Goal: Task Accomplishment & Management: Use online tool/utility

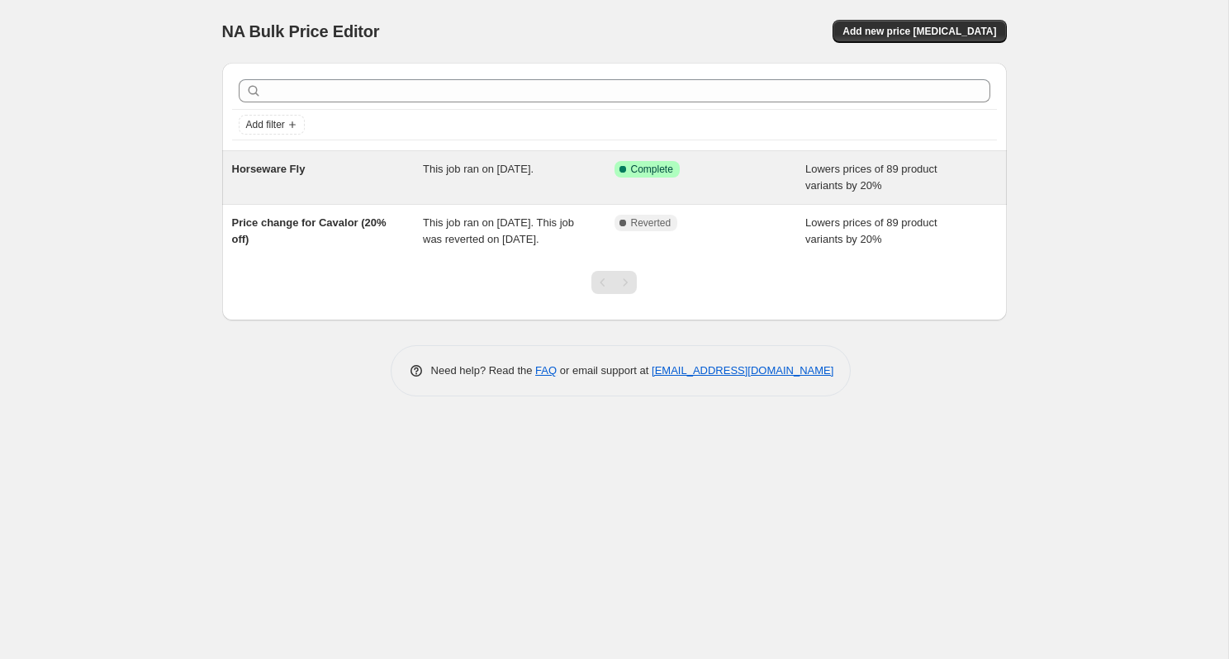
click at [915, 188] on div "Lowers prices of 89 product variants by 20%" at bounding box center [901, 177] width 192 height 33
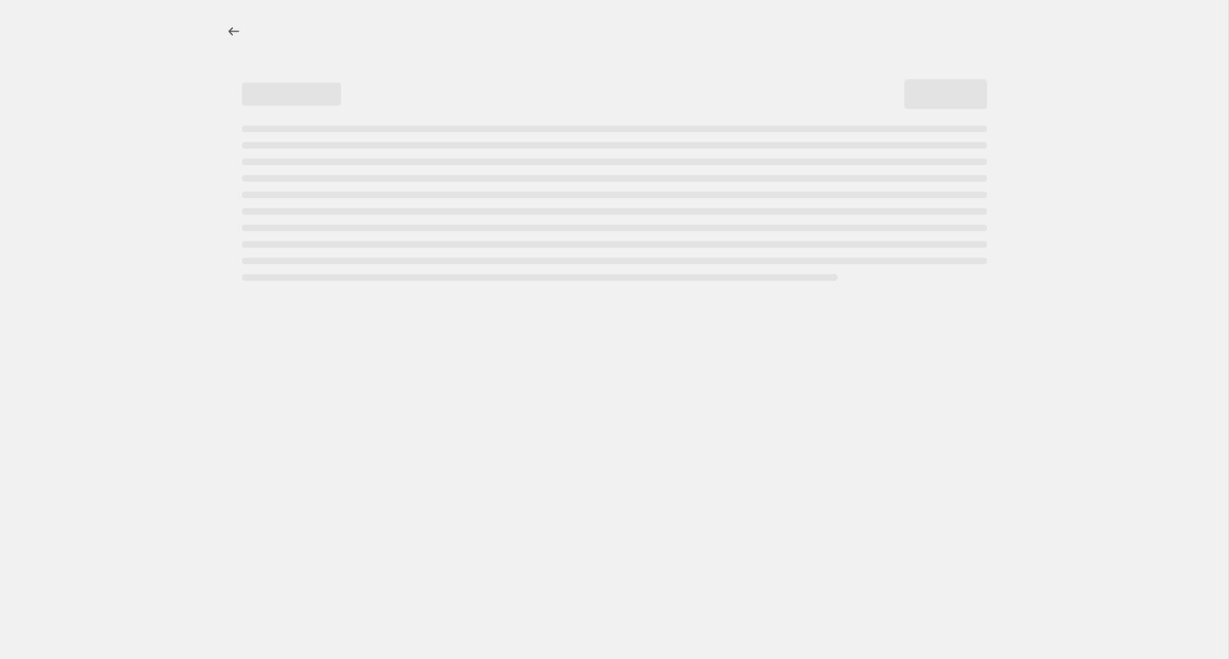
select select "percentage"
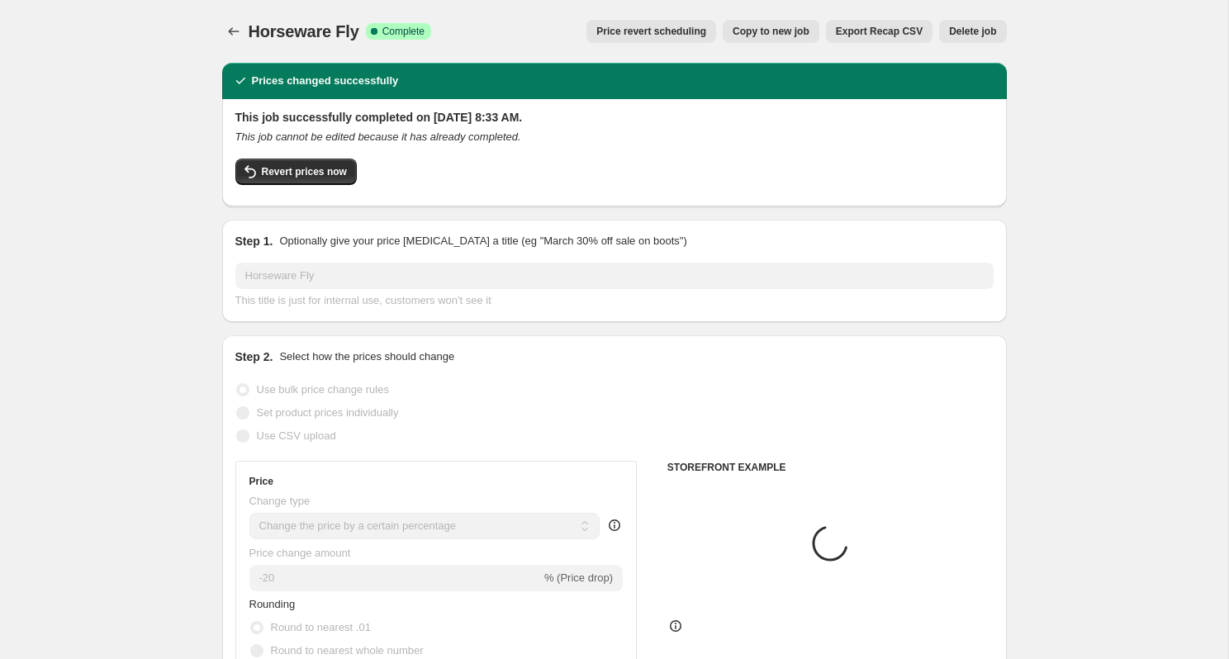
select select "collection"
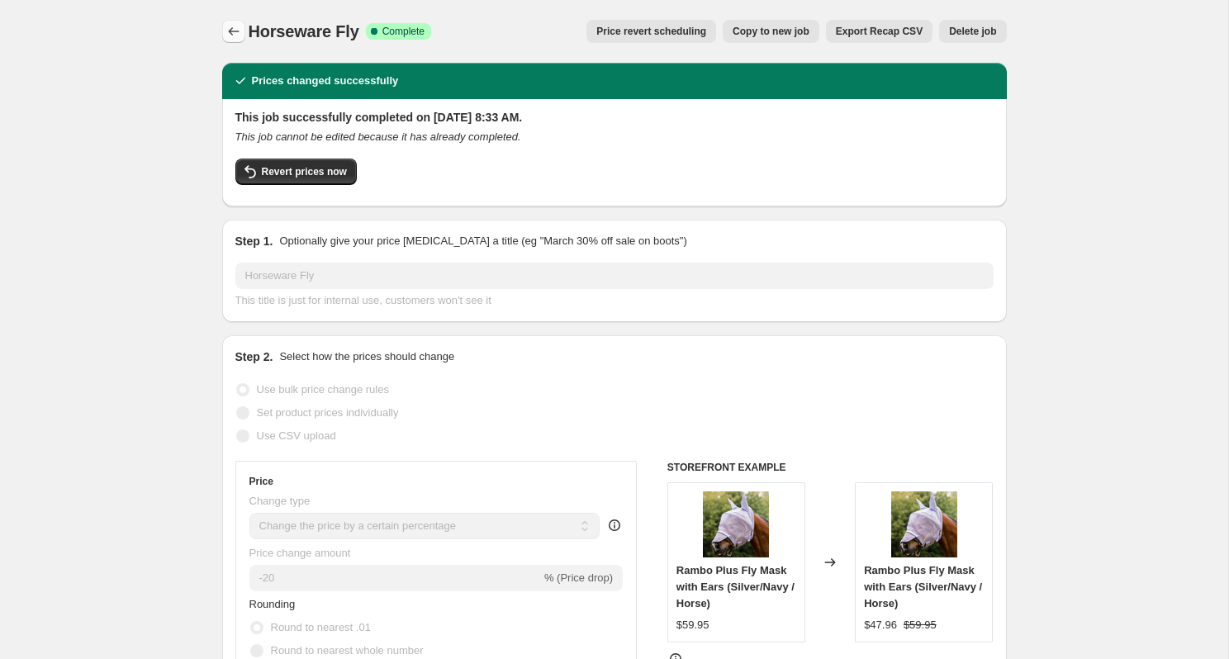
click at [225, 28] on icon "Price change jobs" at bounding box center [233, 31] width 17 height 17
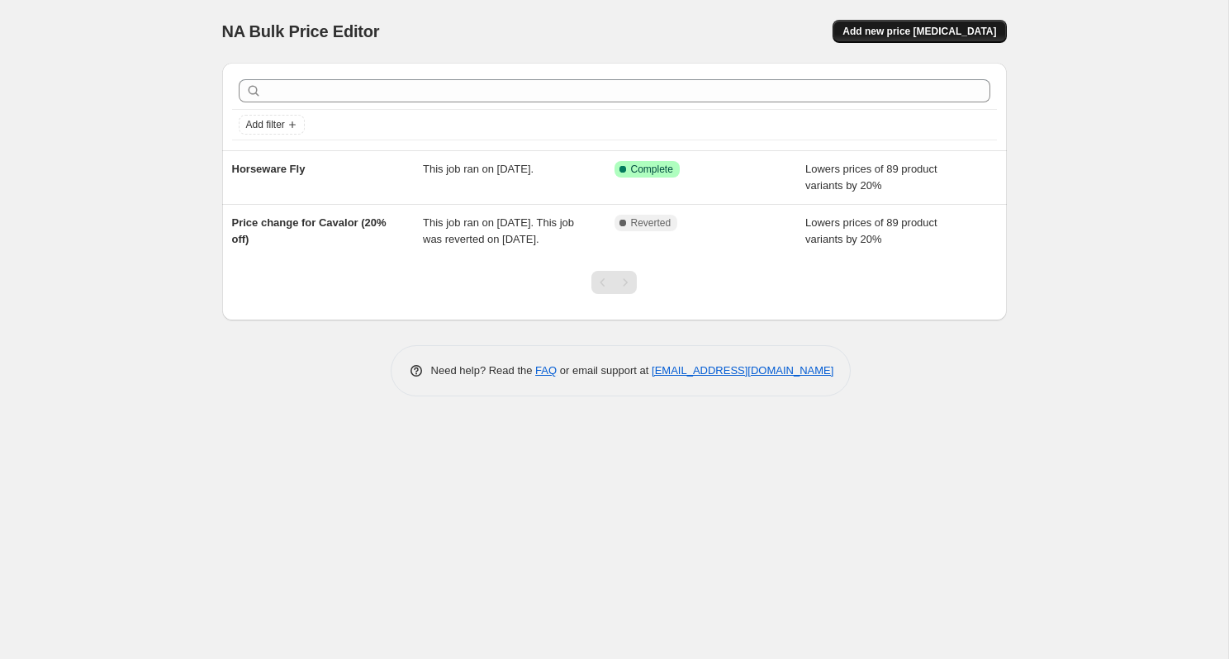
click at [950, 34] on span "Add new price change job" at bounding box center [919, 31] width 154 height 13
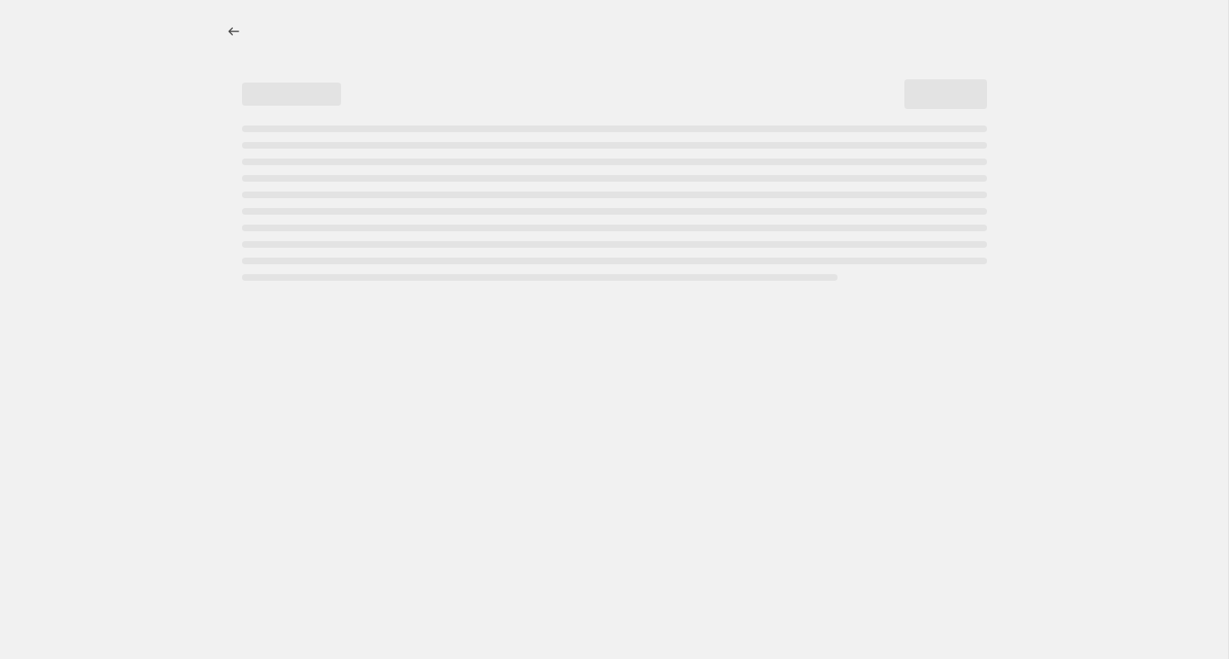
select select "percentage"
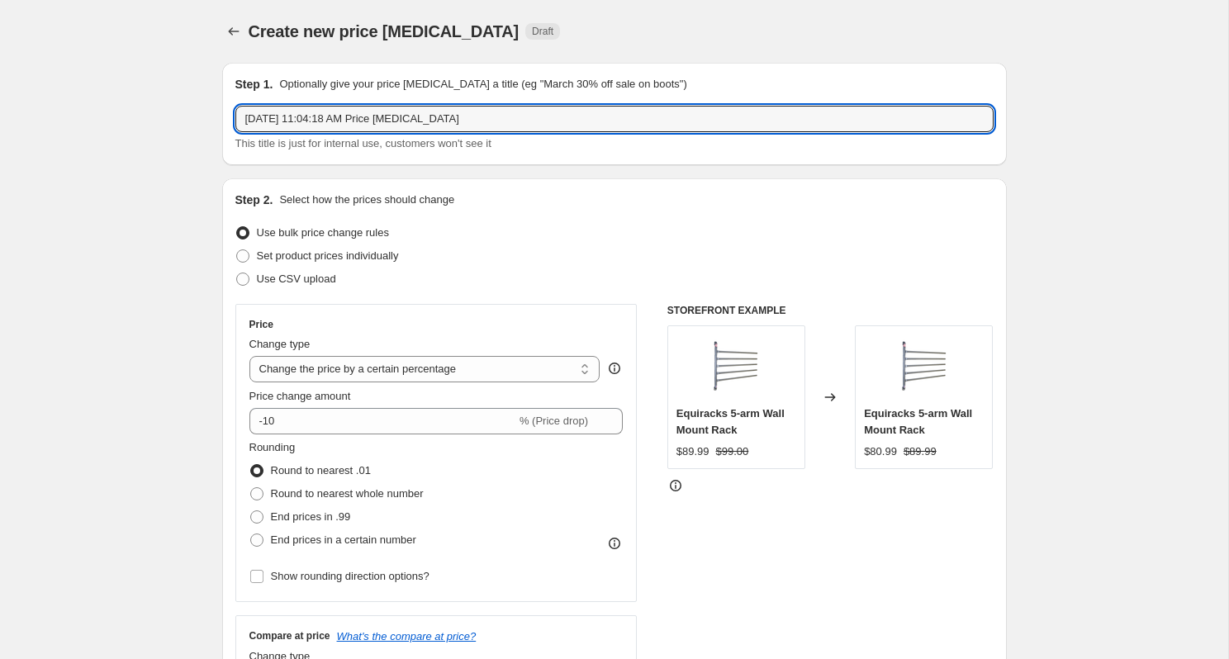
drag, startPoint x: 462, startPoint y: 114, endPoint x: 195, endPoint y: 101, distance: 267.9
type input "Test"
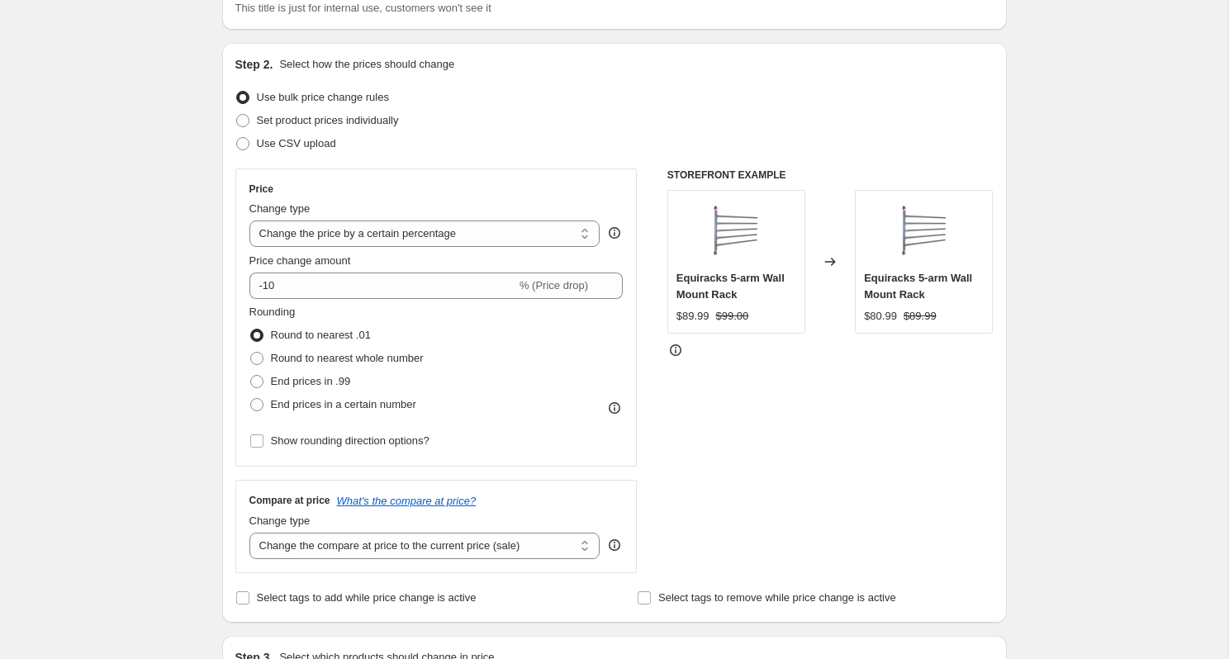
scroll to position [142, 0]
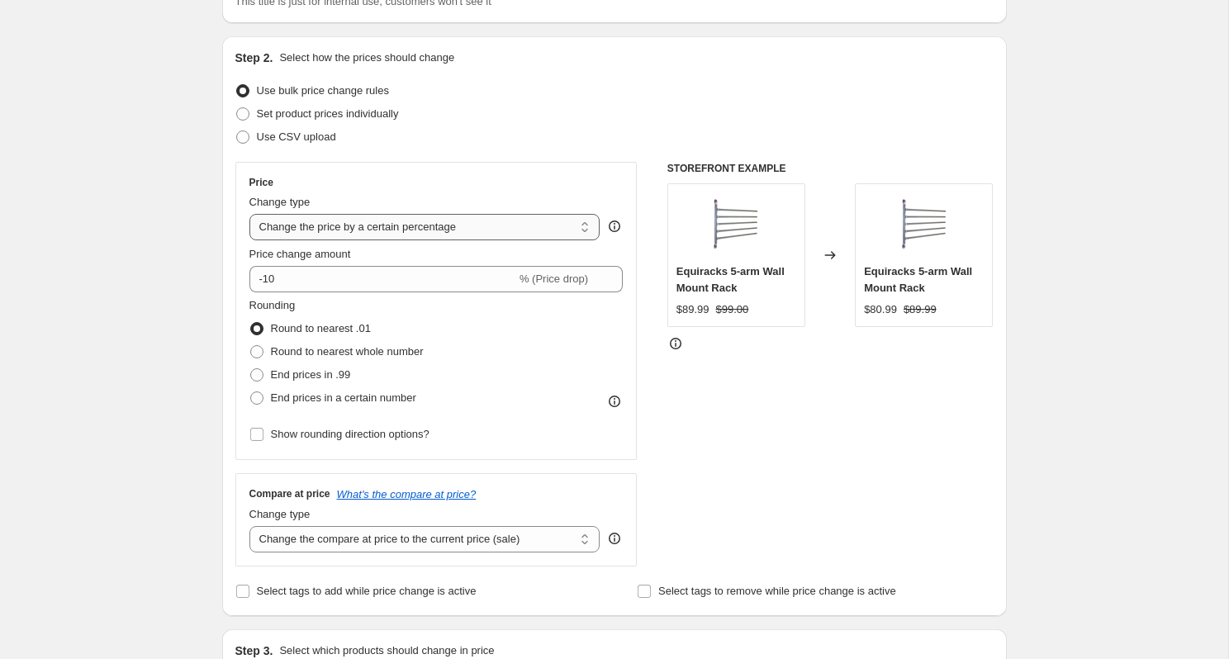
click at [570, 230] on select "Change the price to a certain amount Change the price by a certain amount Chang…" at bounding box center [424, 227] width 351 height 26
click at [424, 287] on input "-10" at bounding box center [382, 279] width 267 height 26
type input "-1"
type input "-20"
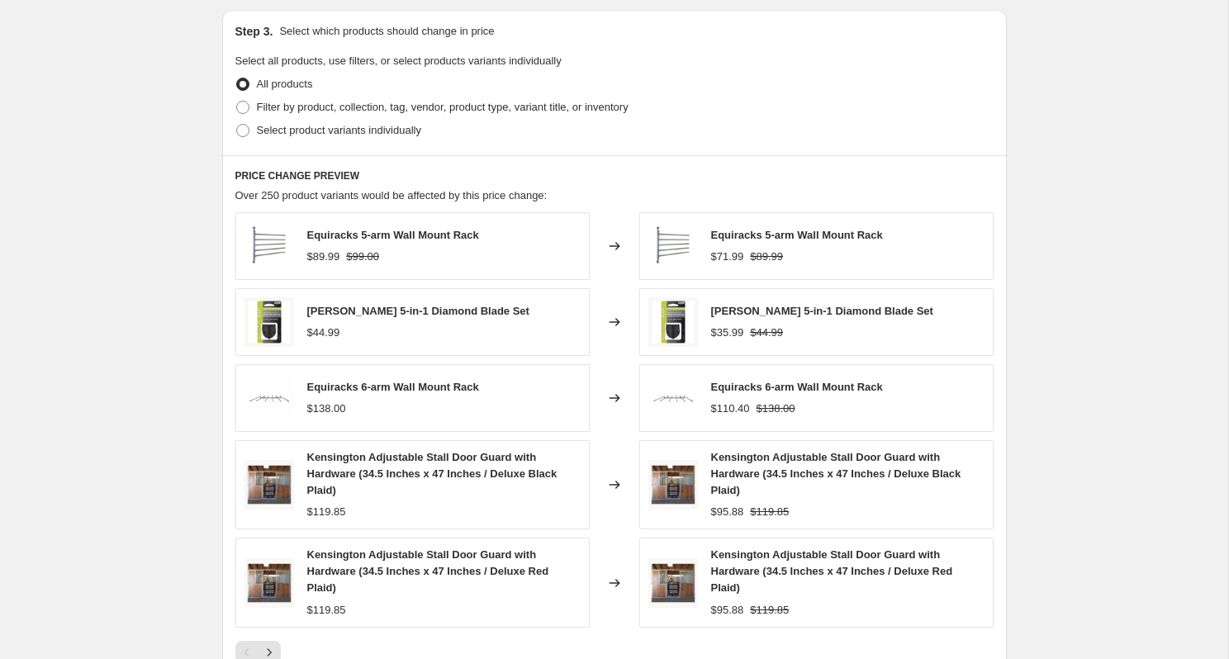
scroll to position [742, 0]
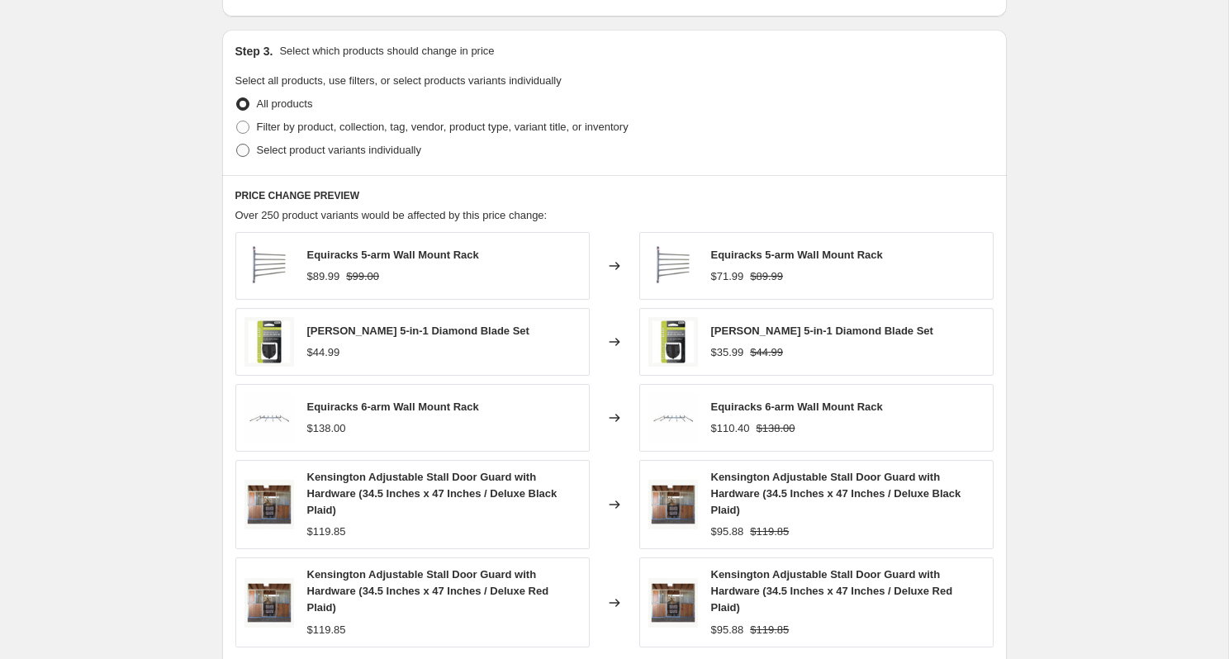
click at [355, 149] on span "Select product variants individually" at bounding box center [339, 150] width 164 height 12
click at [237, 145] on input "Select product variants individually" at bounding box center [236, 144] width 1 height 1
radio input "true"
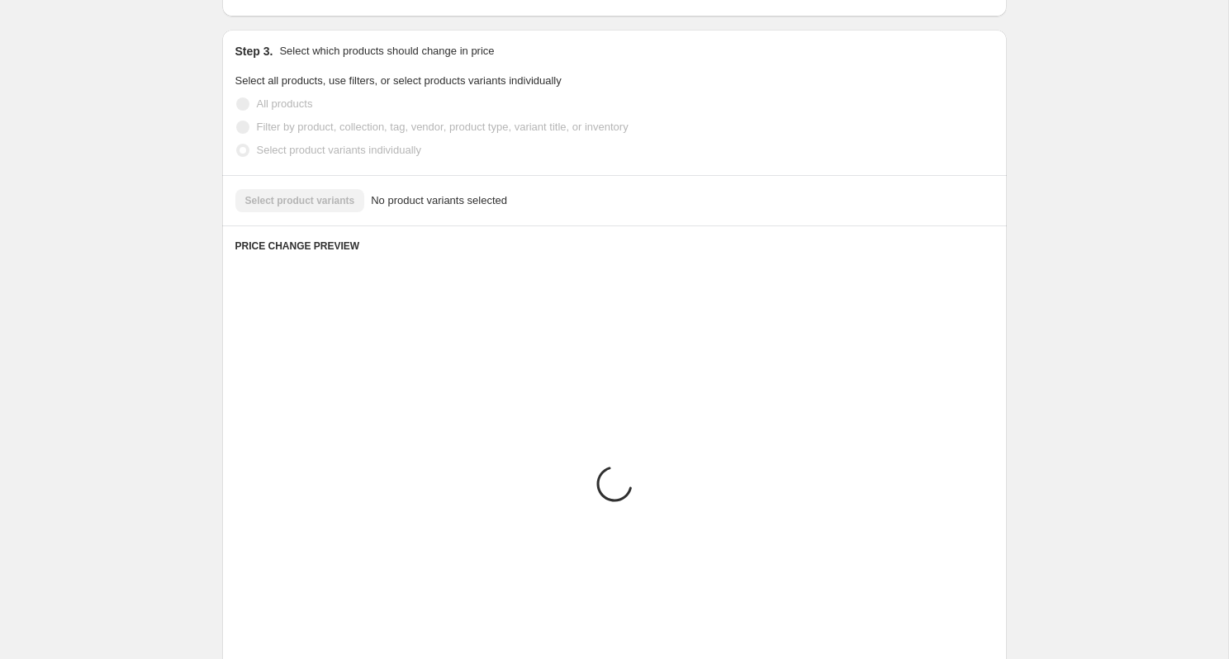
scroll to position [626, 0]
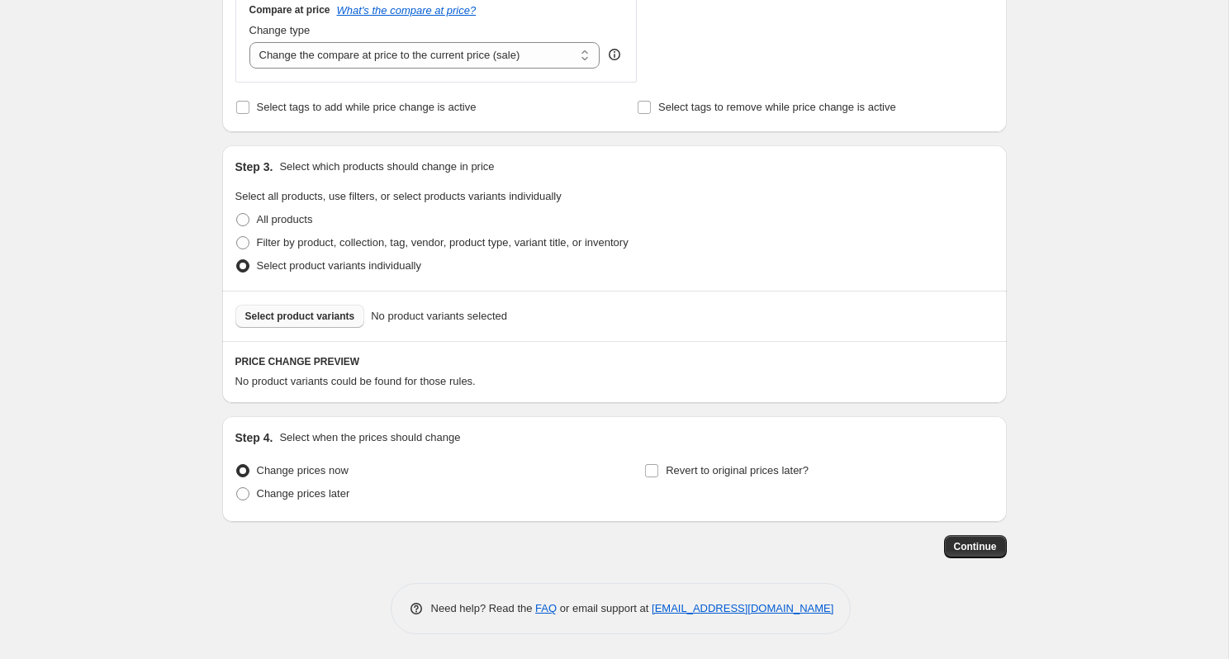
click at [336, 316] on span "Select product variants" at bounding box center [300, 316] width 110 height 13
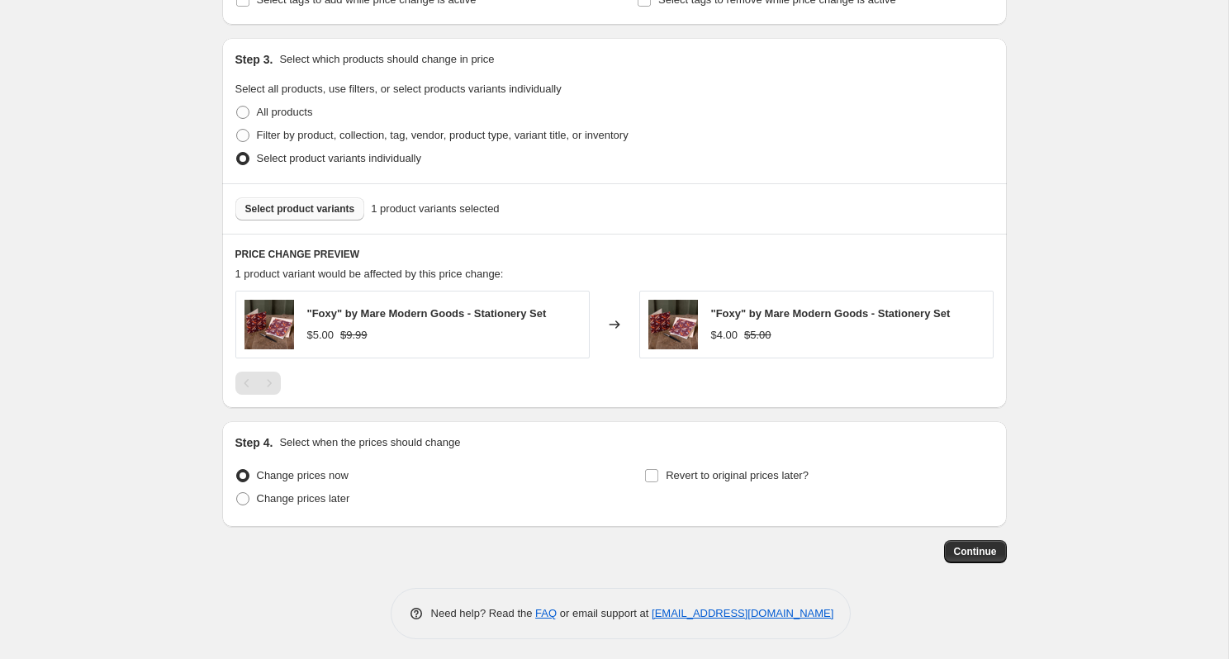
scroll to position [738, 0]
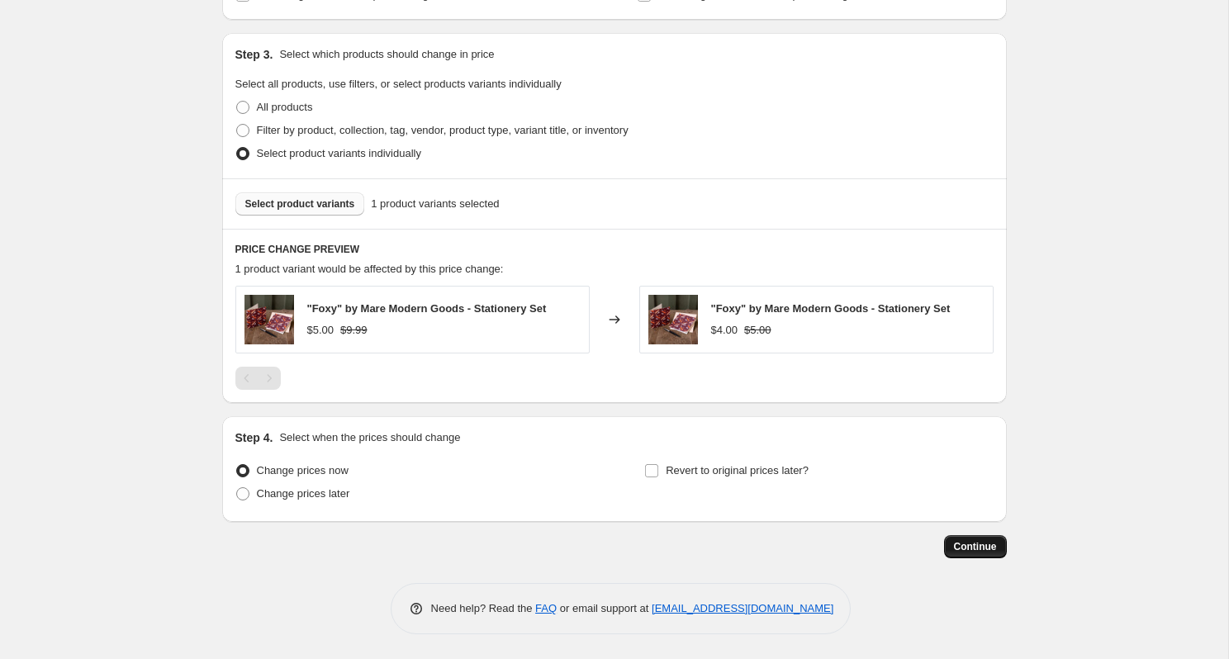
click at [1001, 542] on button "Continue" at bounding box center [975, 546] width 63 height 23
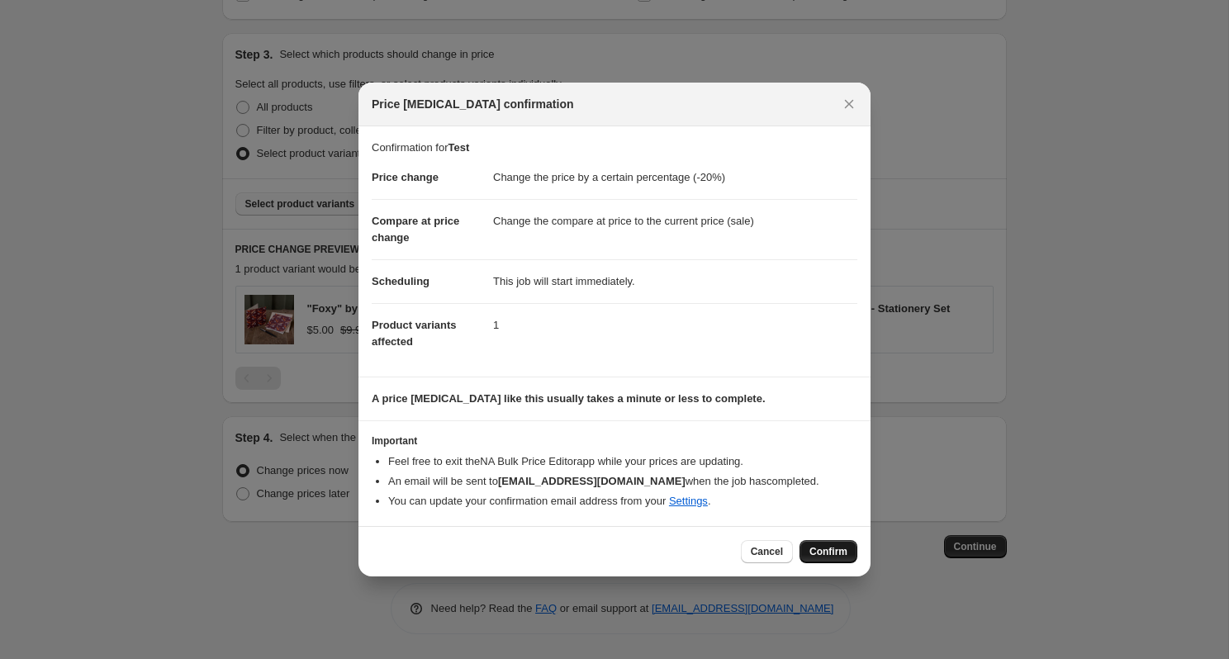
click at [837, 552] on span "Confirm" at bounding box center [828, 551] width 38 height 13
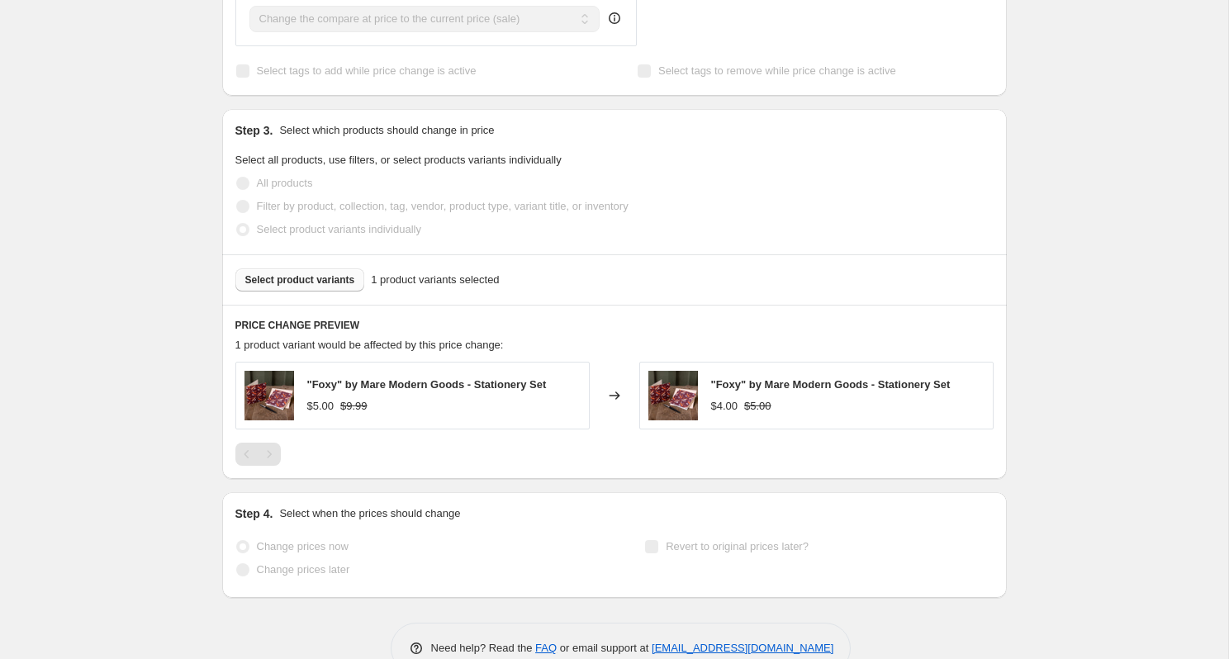
select select "percentage"
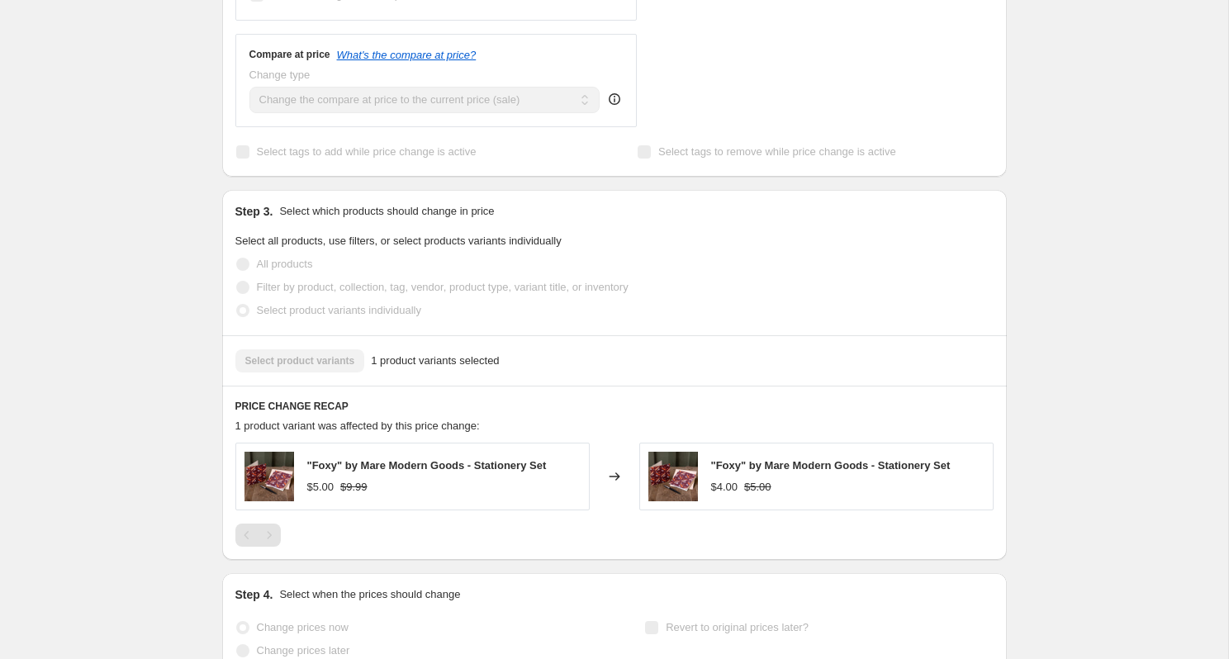
scroll to position [0, 0]
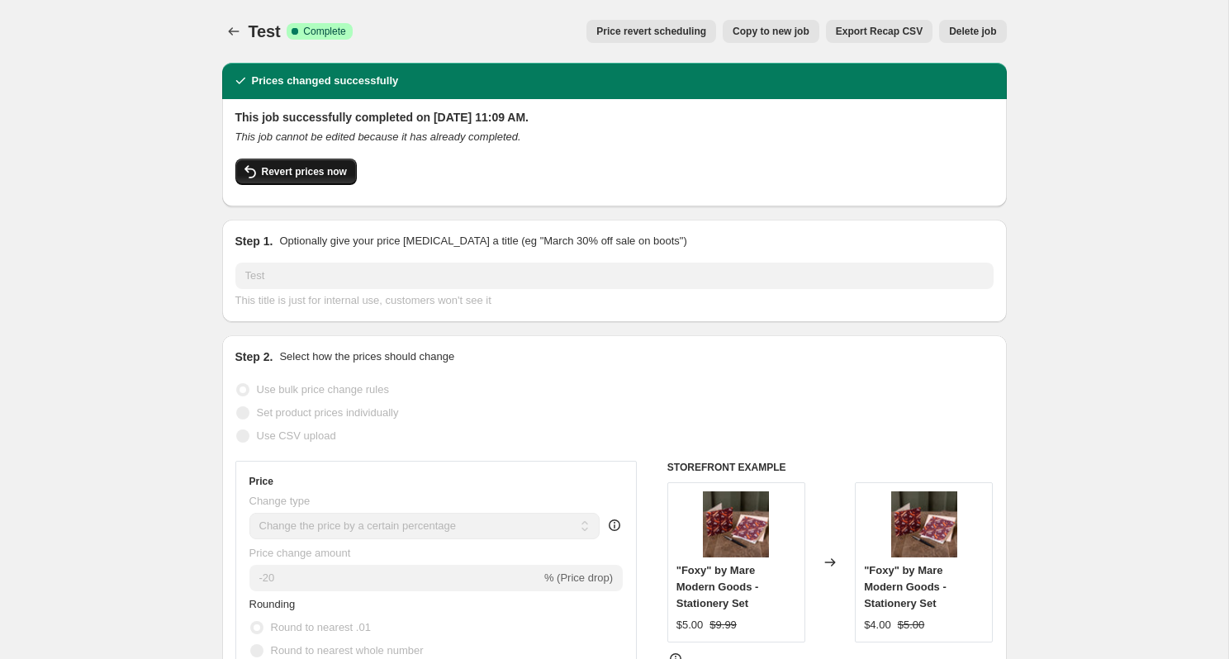
click at [324, 180] on button "Revert prices now" at bounding box center [295, 172] width 121 height 26
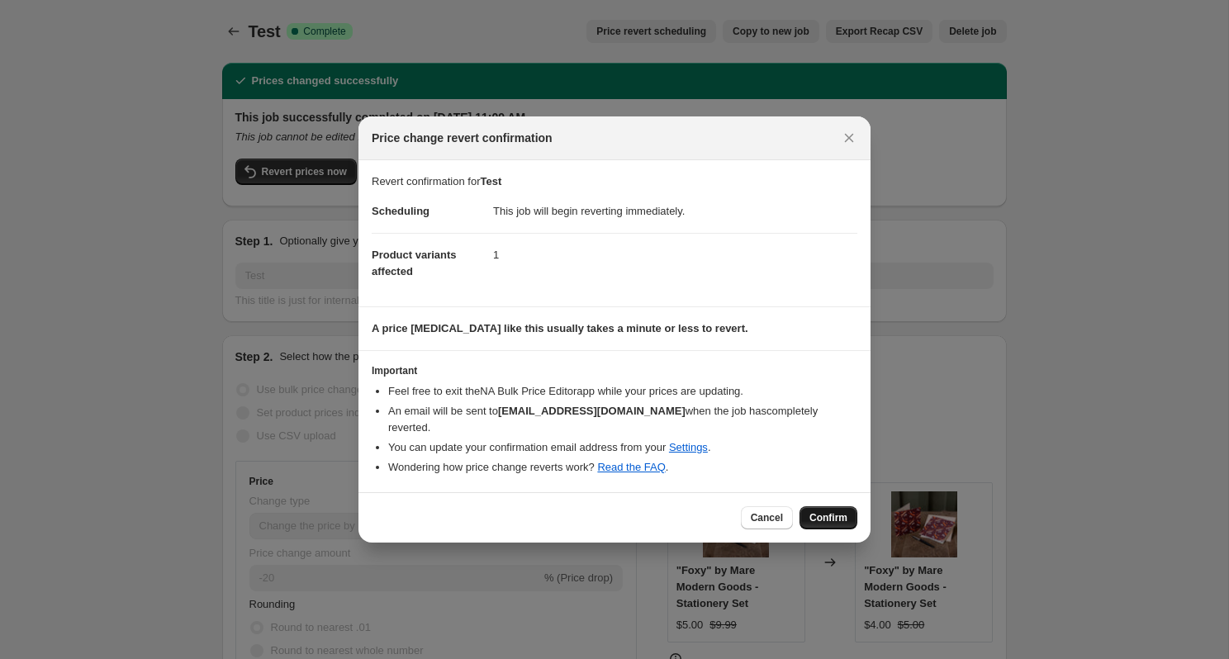
click at [835, 511] on span "Confirm" at bounding box center [828, 517] width 38 height 13
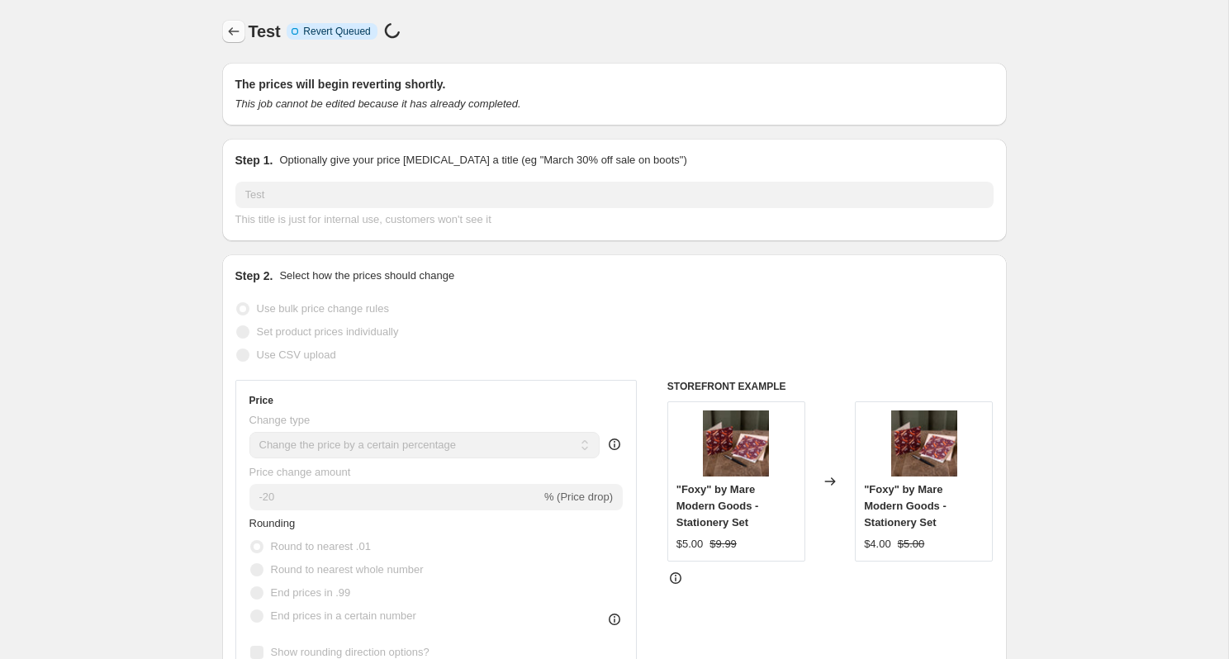
select select "percentage"
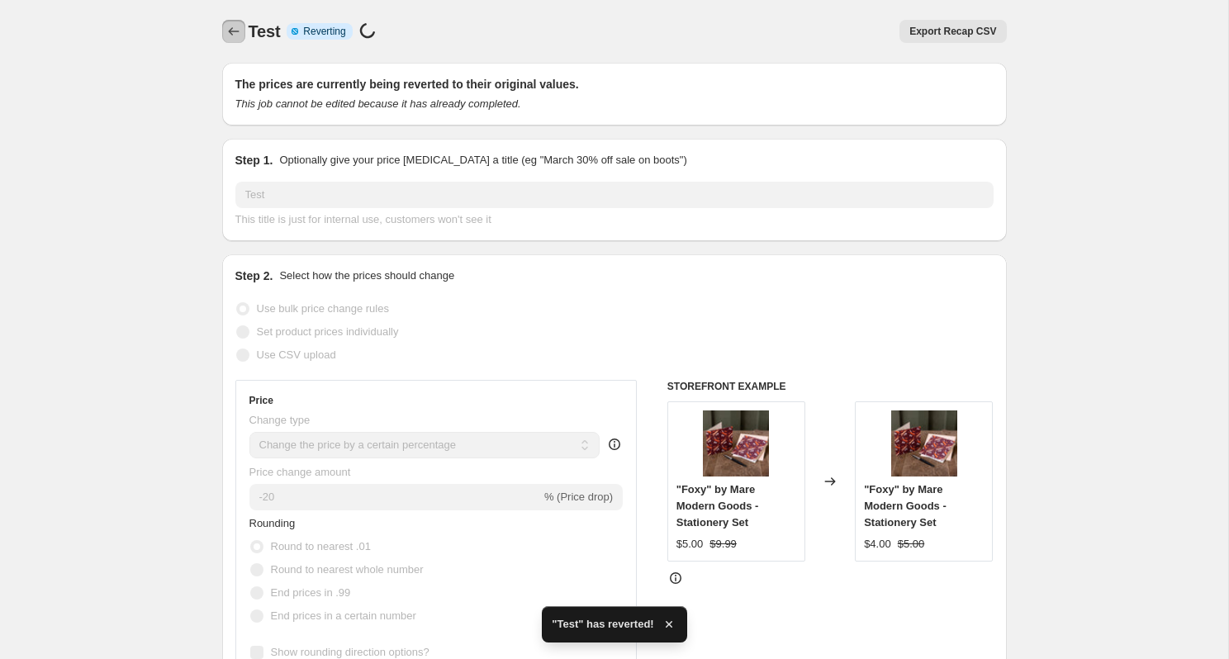
click at [227, 32] on icon "Price change jobs" at bounding box center [233, 31] width 17 height 17
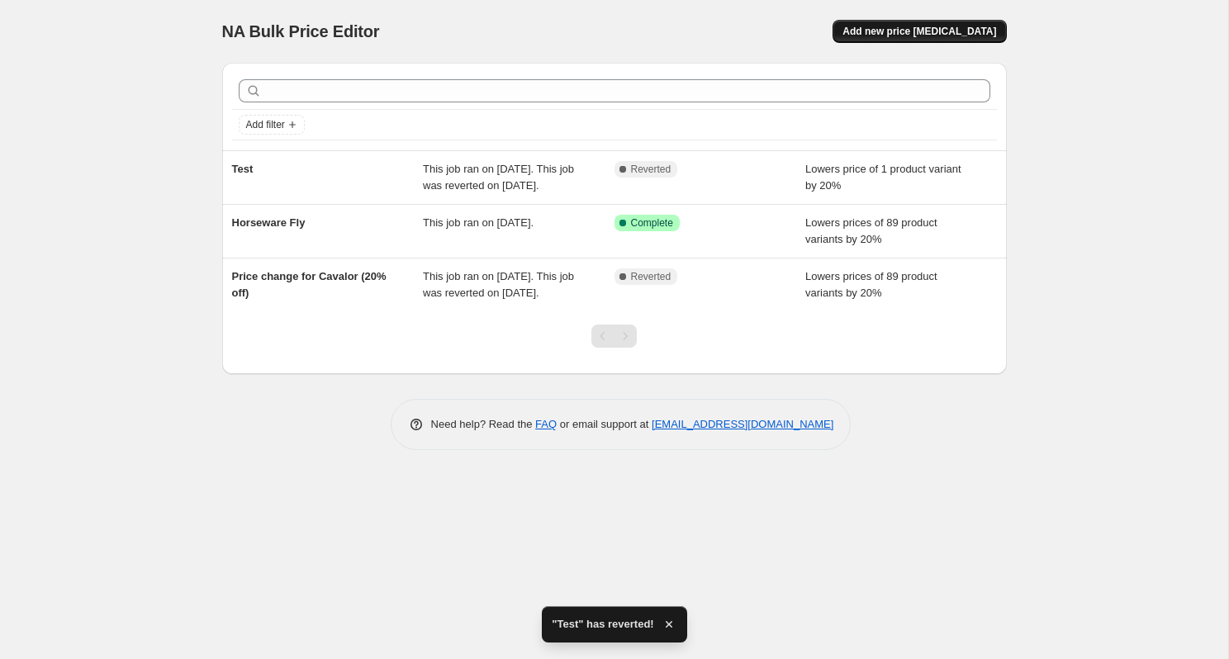
click at [918, 32] on span "Add new price change job" at bounding box center [919, 31] width 154 height 13
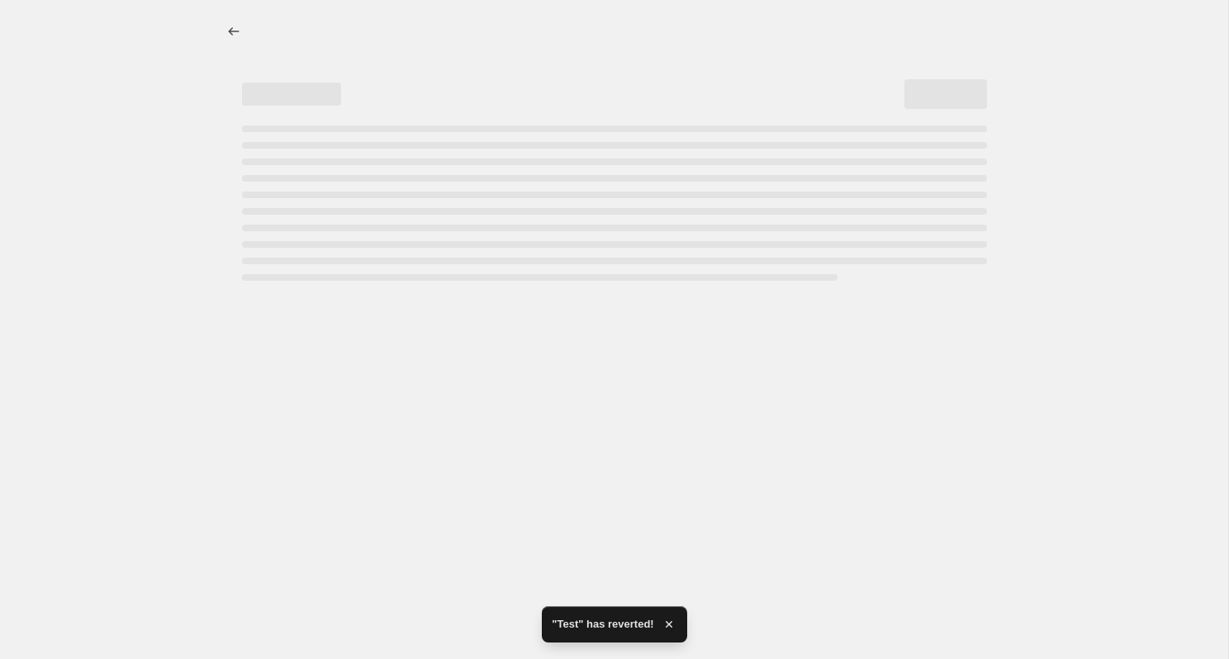
select select "percentage"
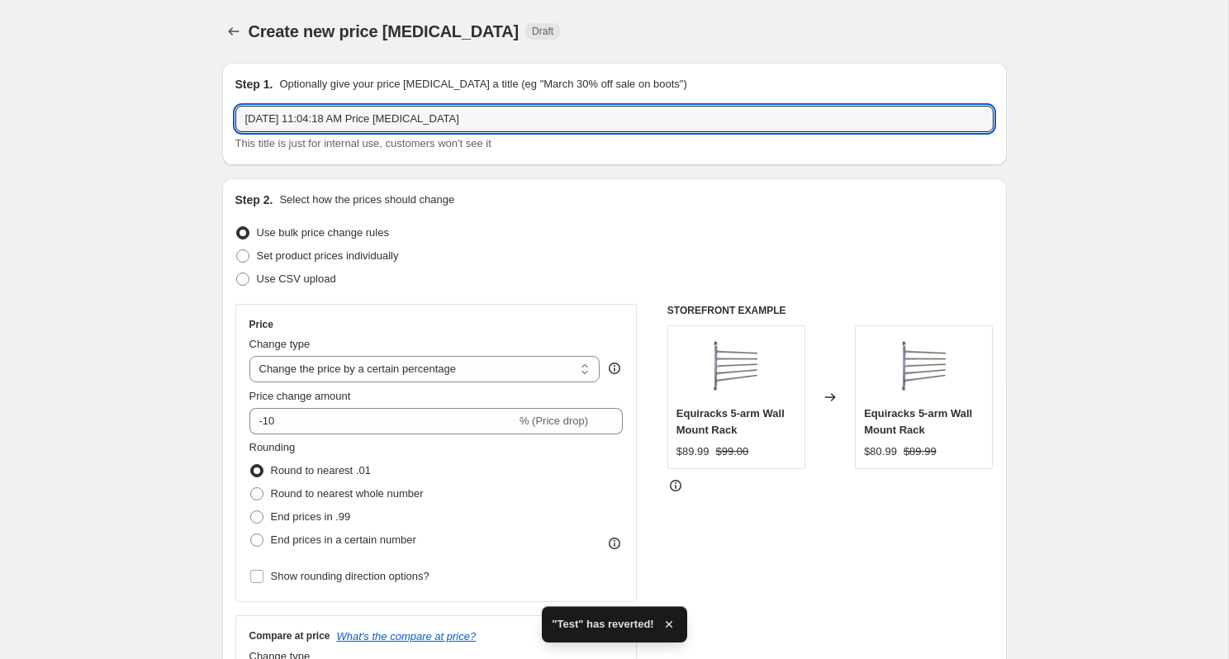
drag, startPoint x: 536, startPoint y: 118, endPoint x: 97, endPoint y: 118, distance: 439.4
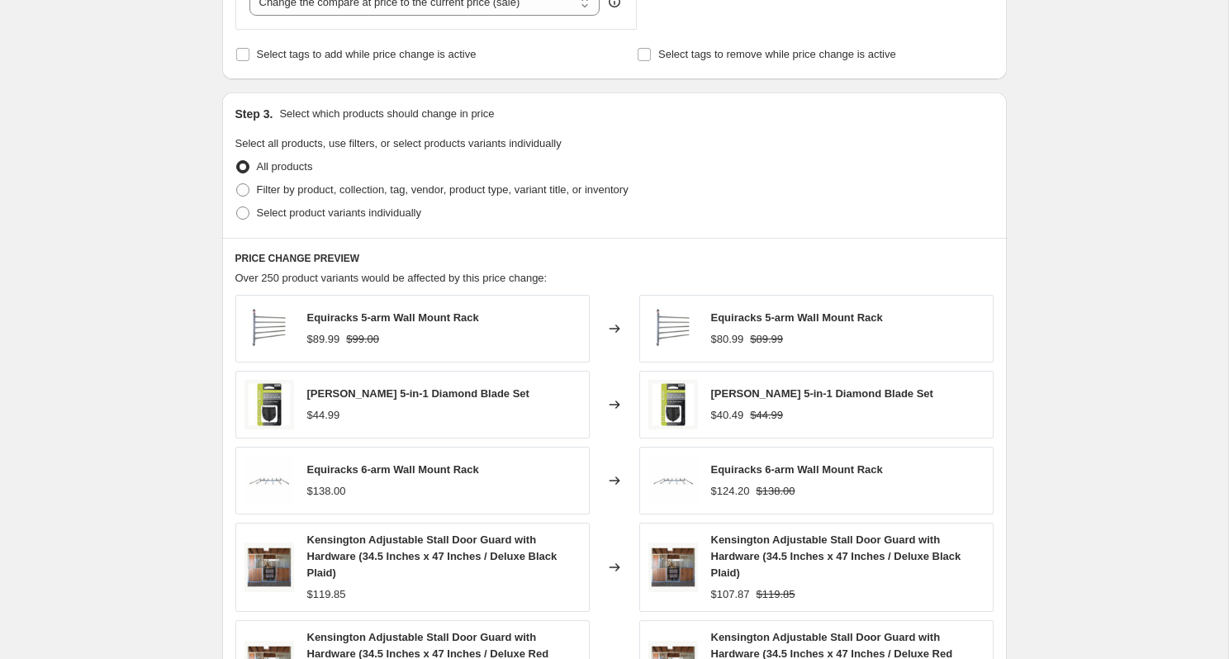
scroll to position [681, 0]
type input "Labor Day Sale #1"
click at [377, 183] on span "Filter by product, collection, tag, vendor, product type, variant title, or inv…" at bounding box center [443, 188] width 372 height 12
click at [237, 183] on input "Filter by product, collection, tag, vendor, product type, variant title, or inv…" at bounding box center [236, 182] width 1 height 1
radio input "true"
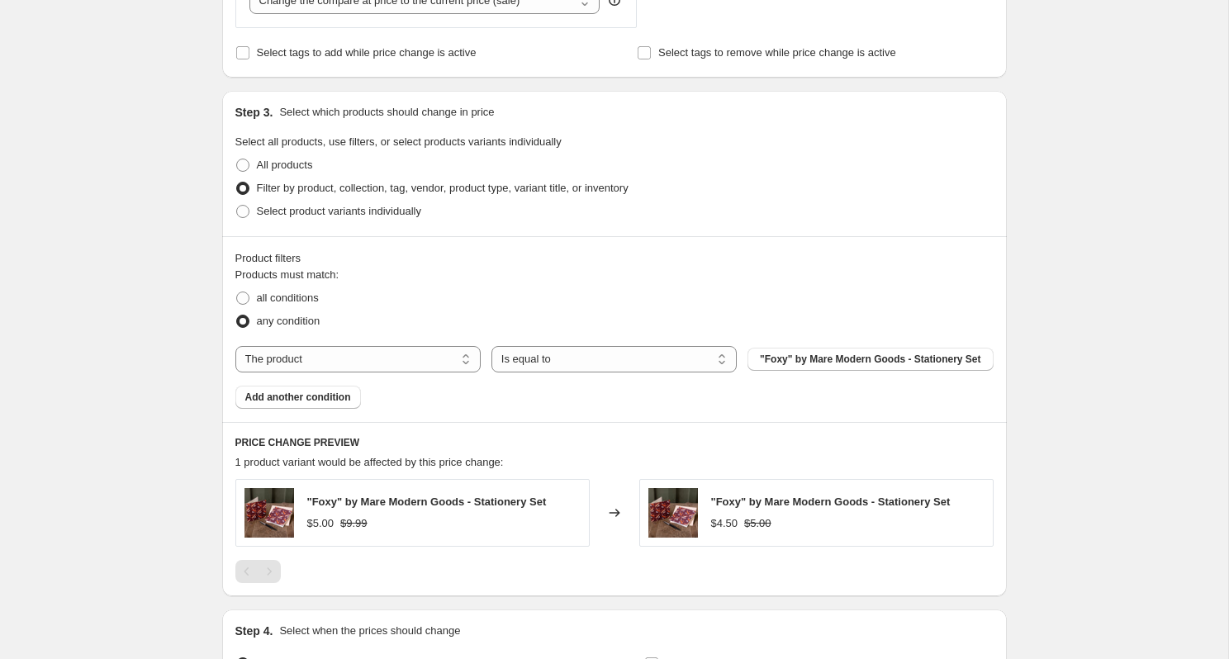
scroll to position [779, 0]
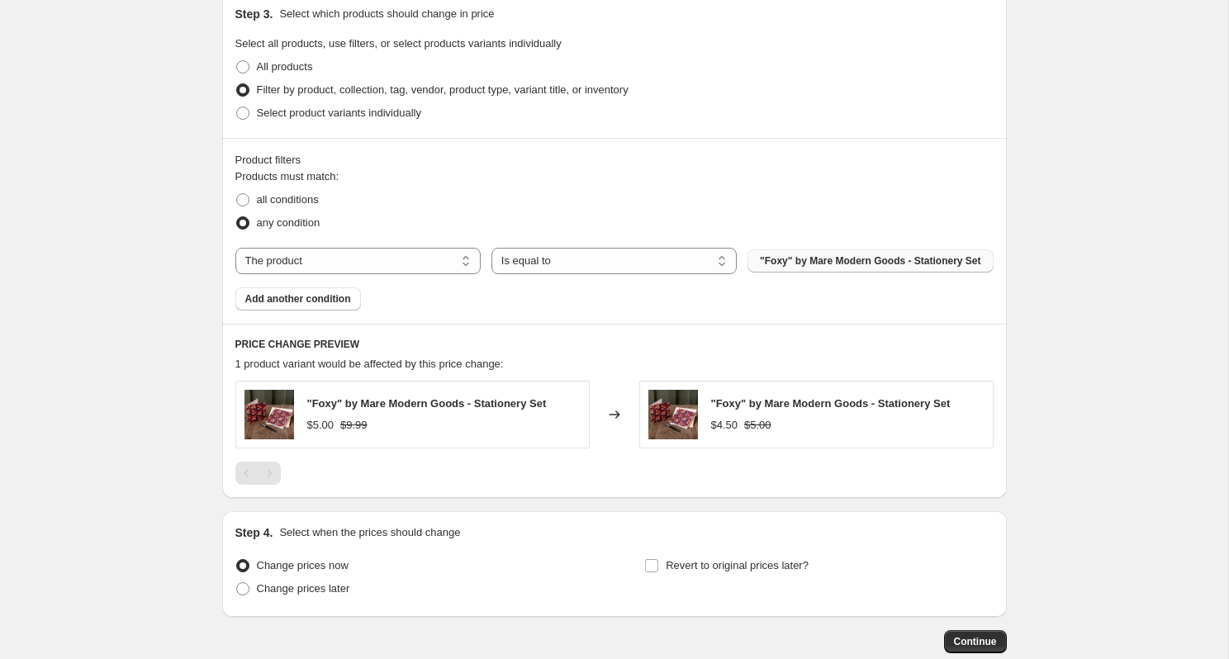
click at [815, 263] on span ""Foxy" by Mare Modern Goods - Stationery Set" at bounding box center [870, 260] width 221 height 13
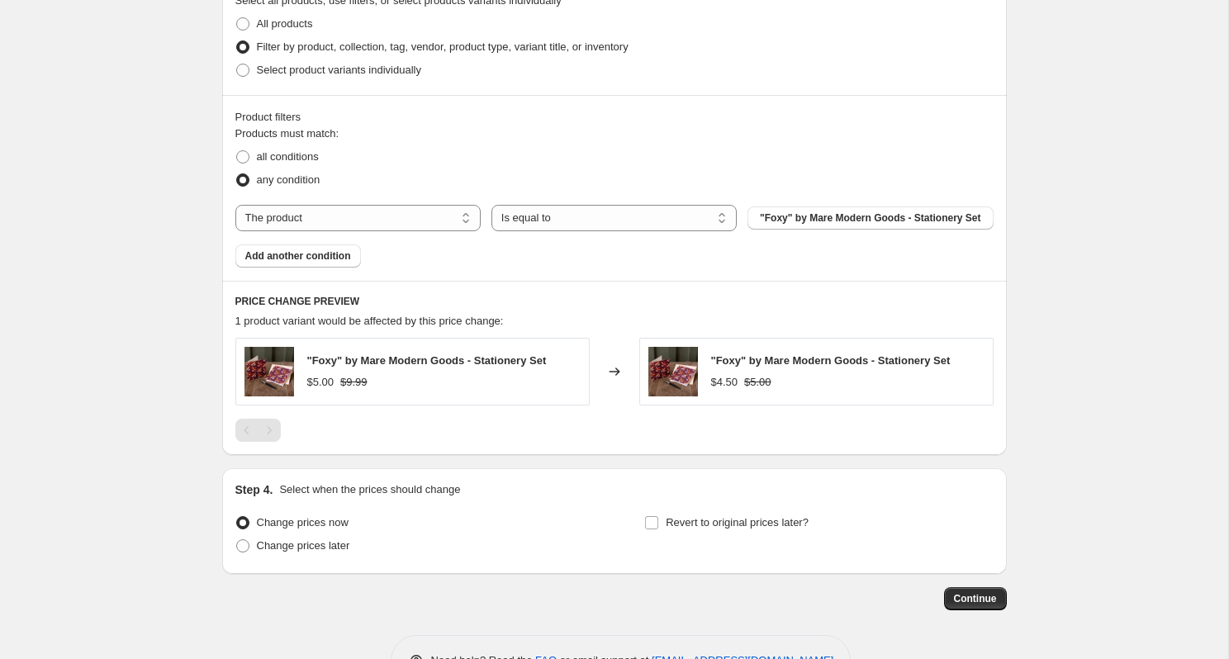
scroll to position [824, 0]
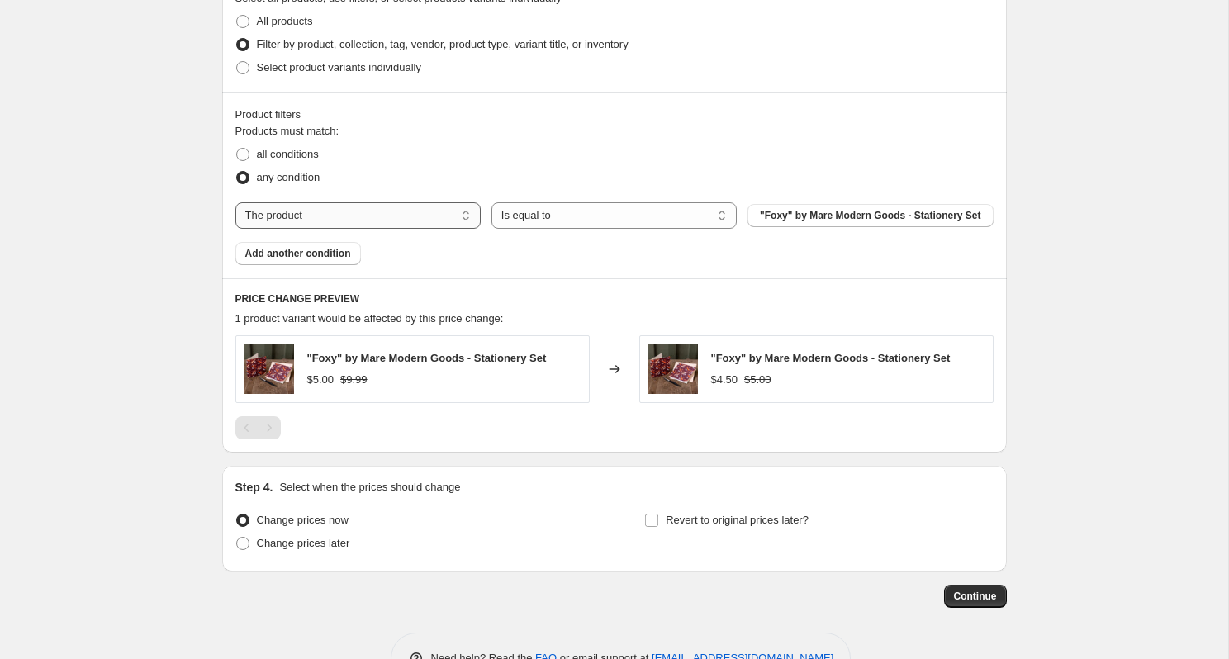
click at [391, 225] on select "The product The product's collection The product's tag The product's vendor The…" at bounding box center [357, 215] width 245 height 26
click at [410, 227] on select "The product The product's collection The product's tag The product's vendor The…" at bounding box center [357, 215] width 245 height 26
select select "collection"
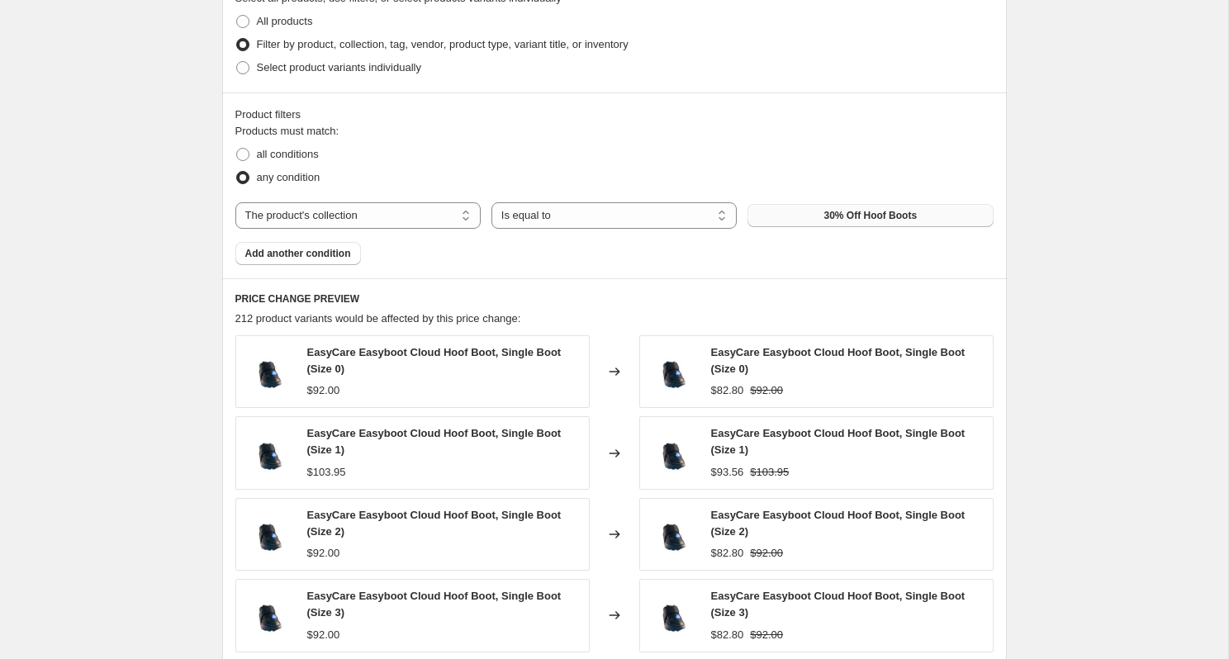
click at [839, 224] on button "30% Off Hoof Boots" at bounding box center [869, 215] width 245 height 23
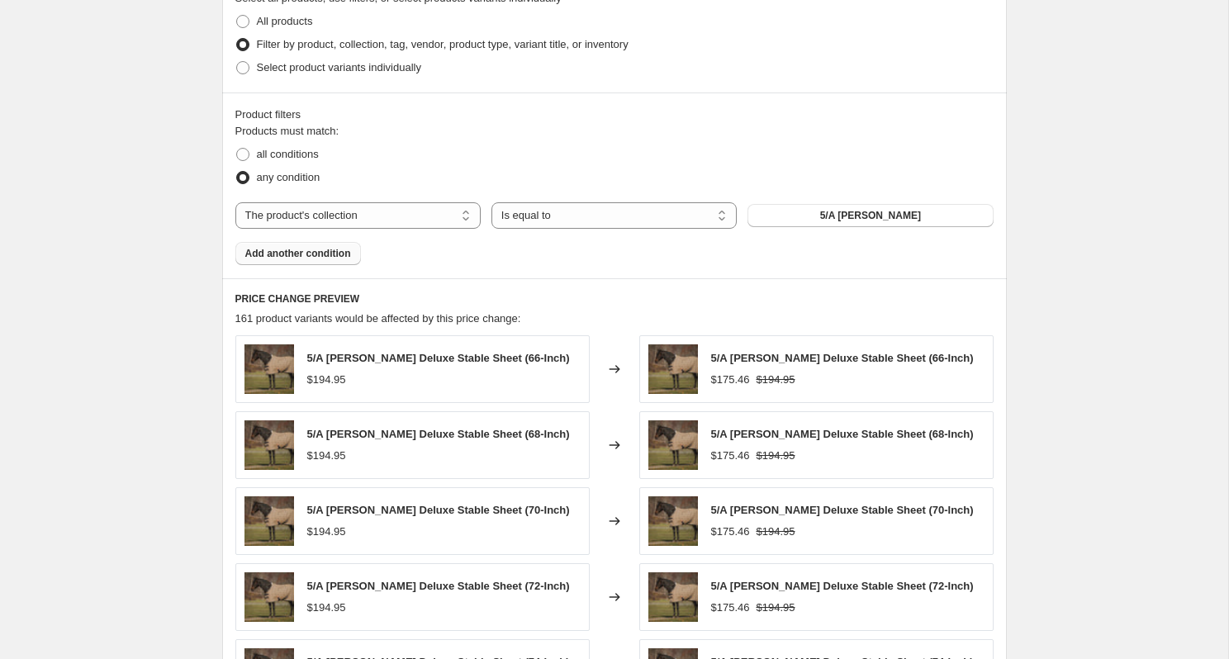
click at [343, 255] on span "Add another condition" at bounding box center [298, 253] width 106 height 13
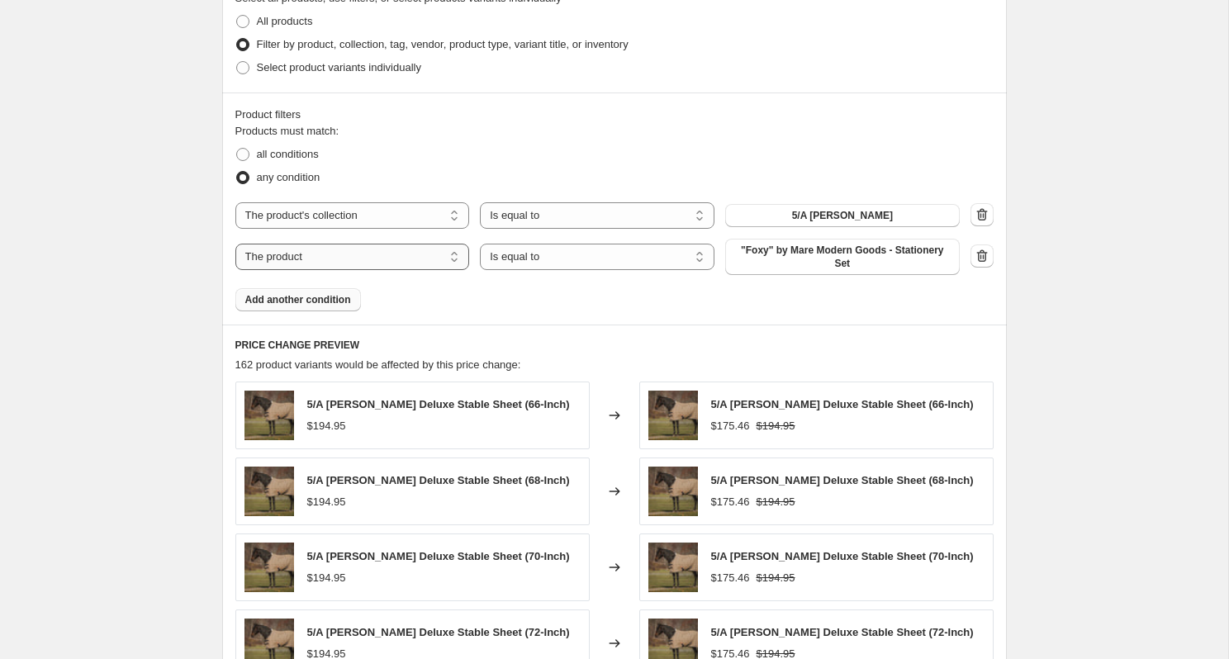
click at [396, 263] on select "The product The product's collection The product's tag The product's vendor The…" at bounding box center [352, 257] width 235 height 26
select select "vendor"
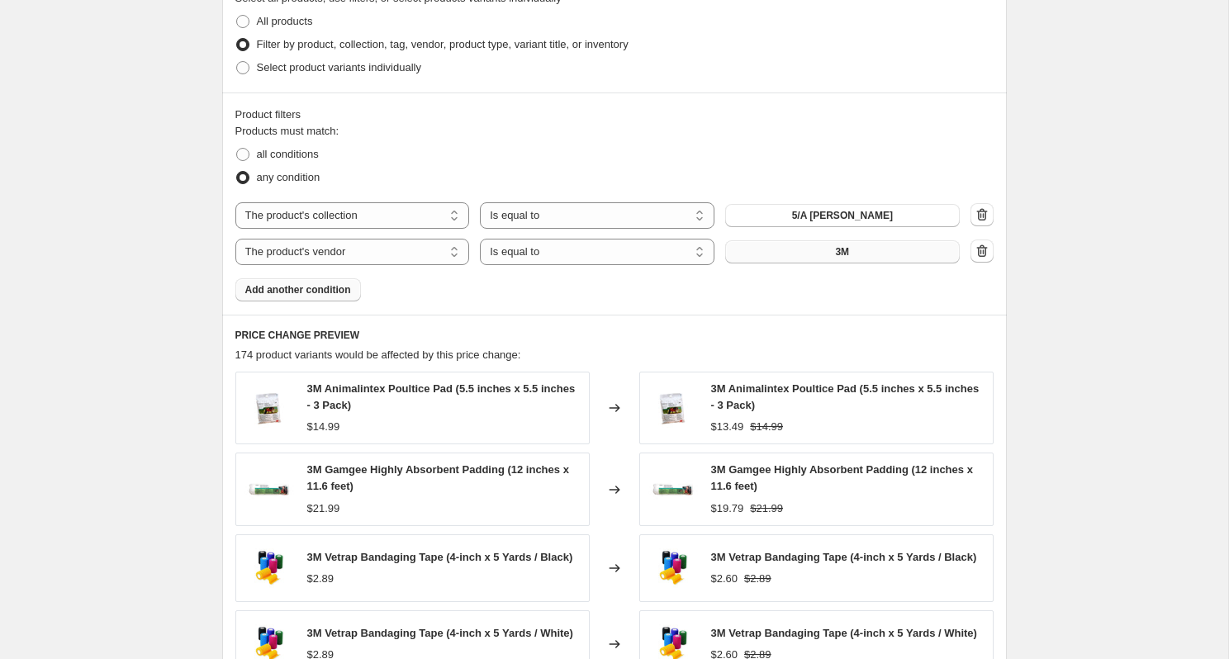
click at [831, 254] on button "3M" at bounding box center [842, 251] width 235 height 23
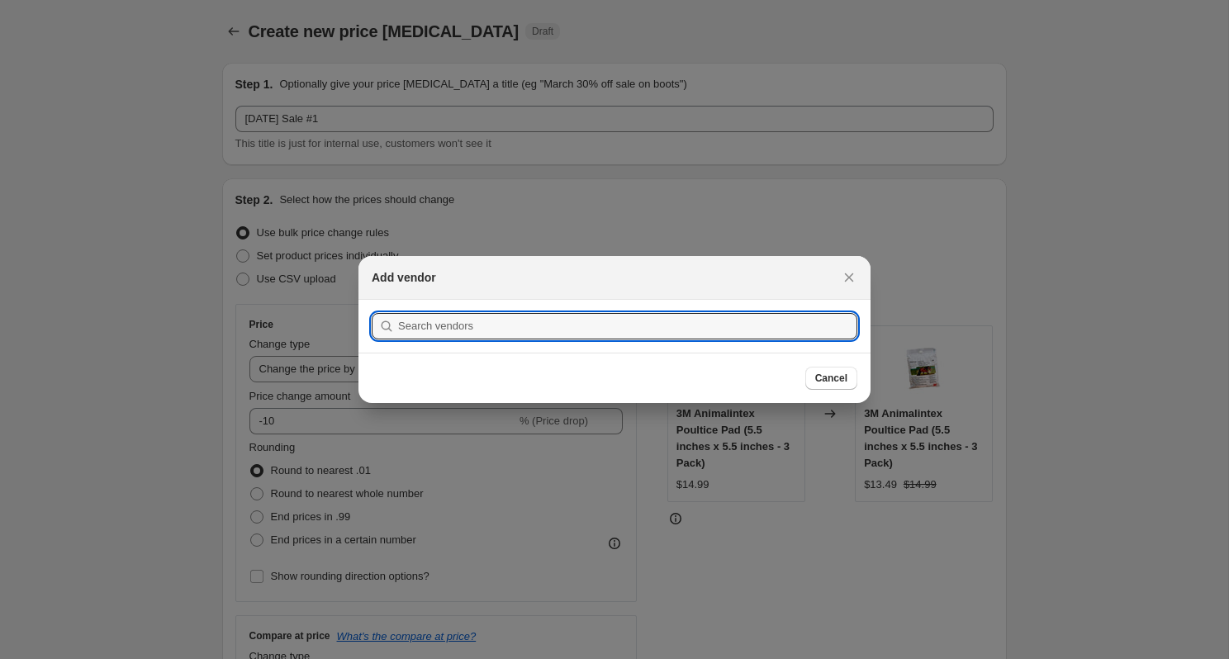
scroll to position [0, 0]
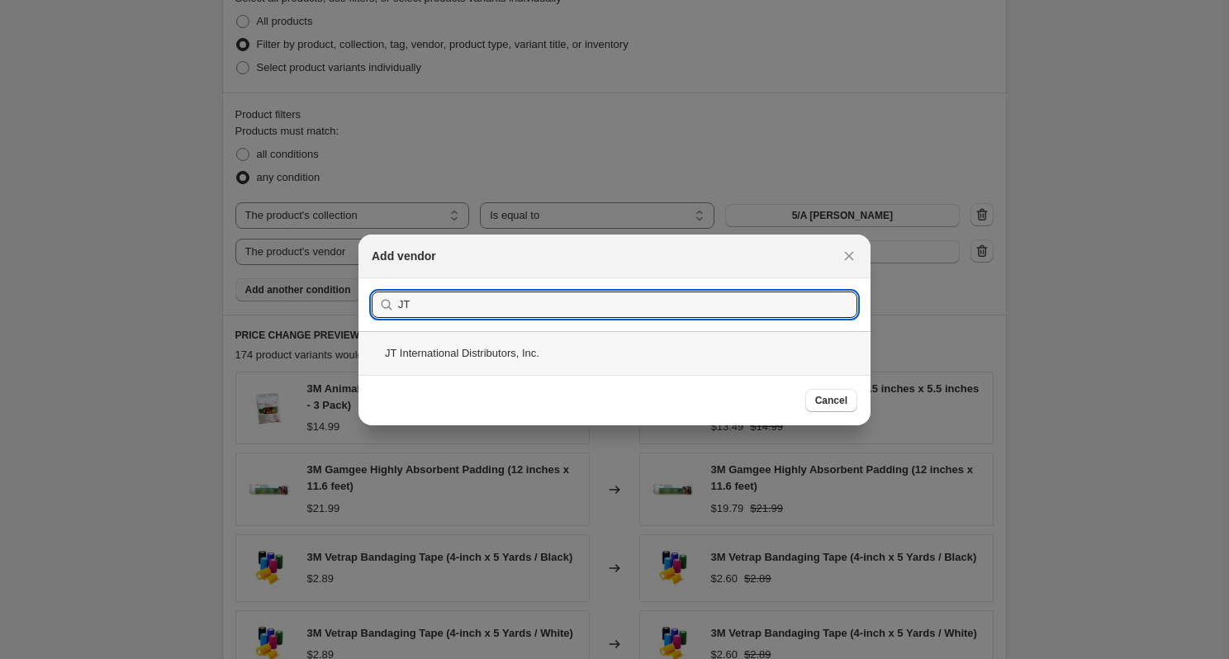
type input "JT"
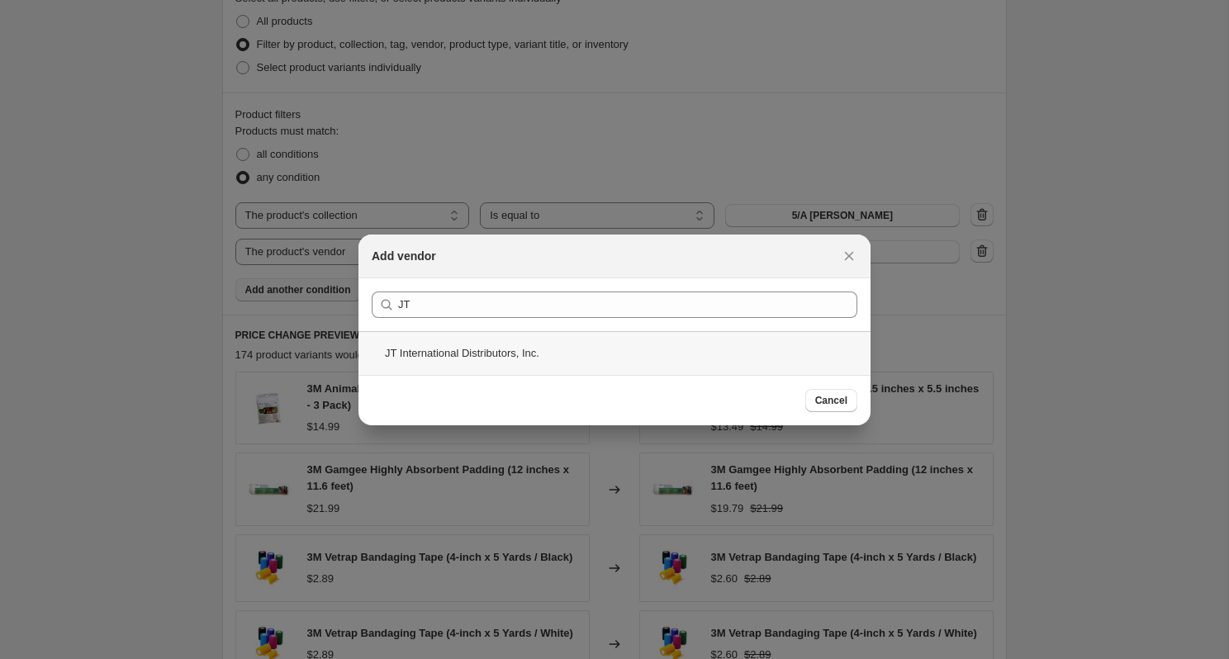
click at [487, 354] on div "JT International Distributors, Inc." at bounding box center [614, 353] width 512 height 44
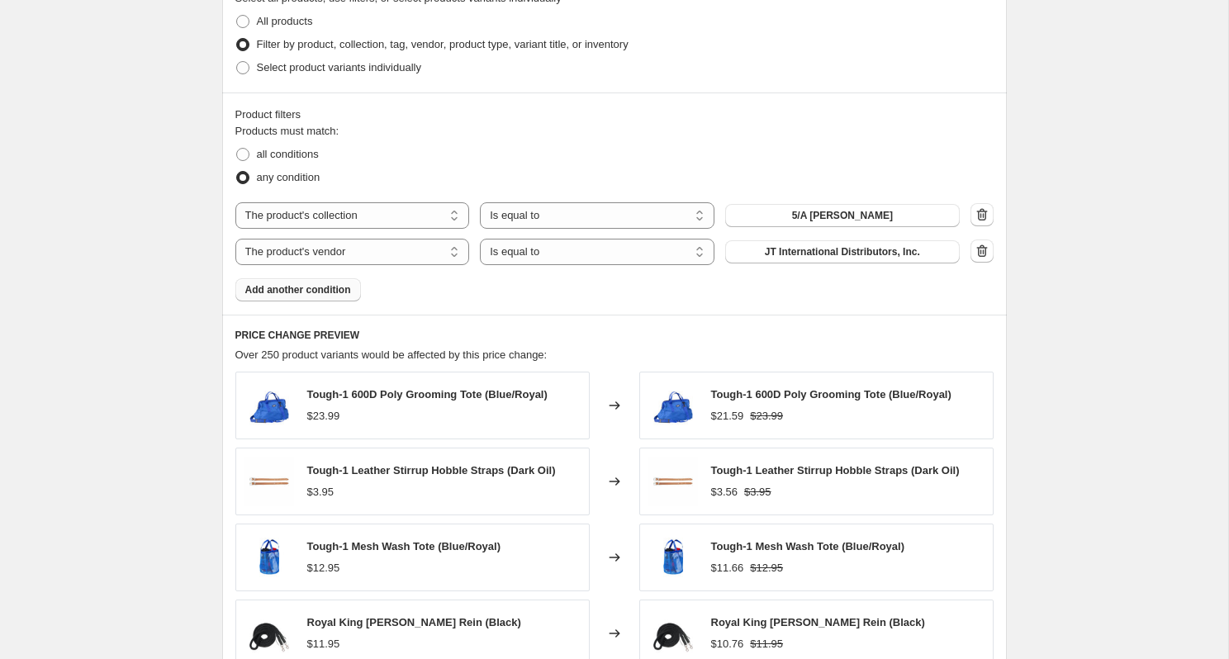
click at [294, 287] on span "Add another condition" at bounding box center [298, 289] width 106 height 13
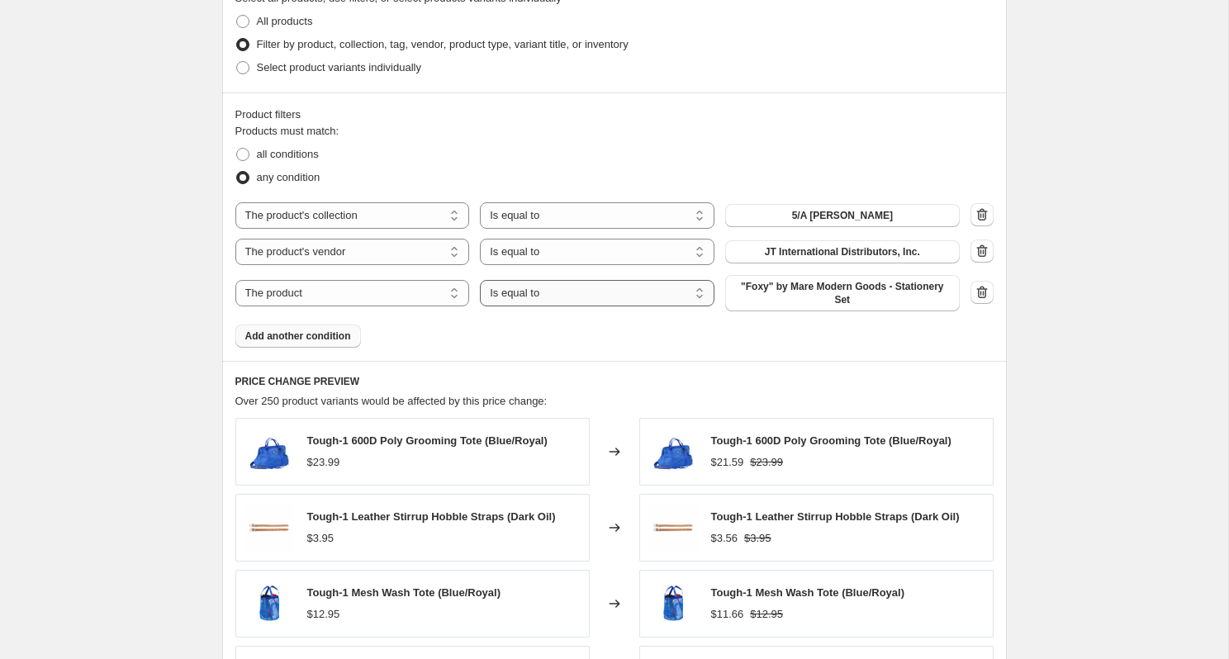
click at [571, 291] on select "Is equal to Is not equal to" at bounding box center [597, 293] width 235 height 26
click at [360, 285] on select "The product The product's collection The product's tag The product's vendor The…" at bounding box center [352, 293] width 235 height 26
select select "vendor"
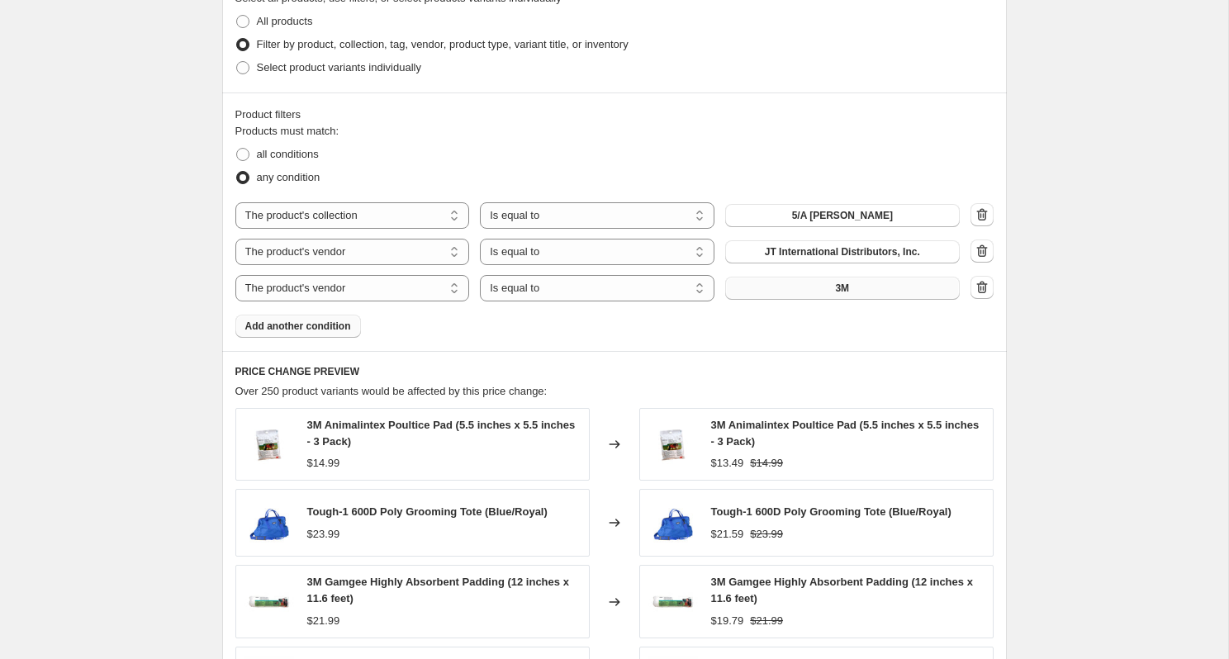
click at [874, 290] on button "3M" at bounding box center [842, 288] width 235 height 23
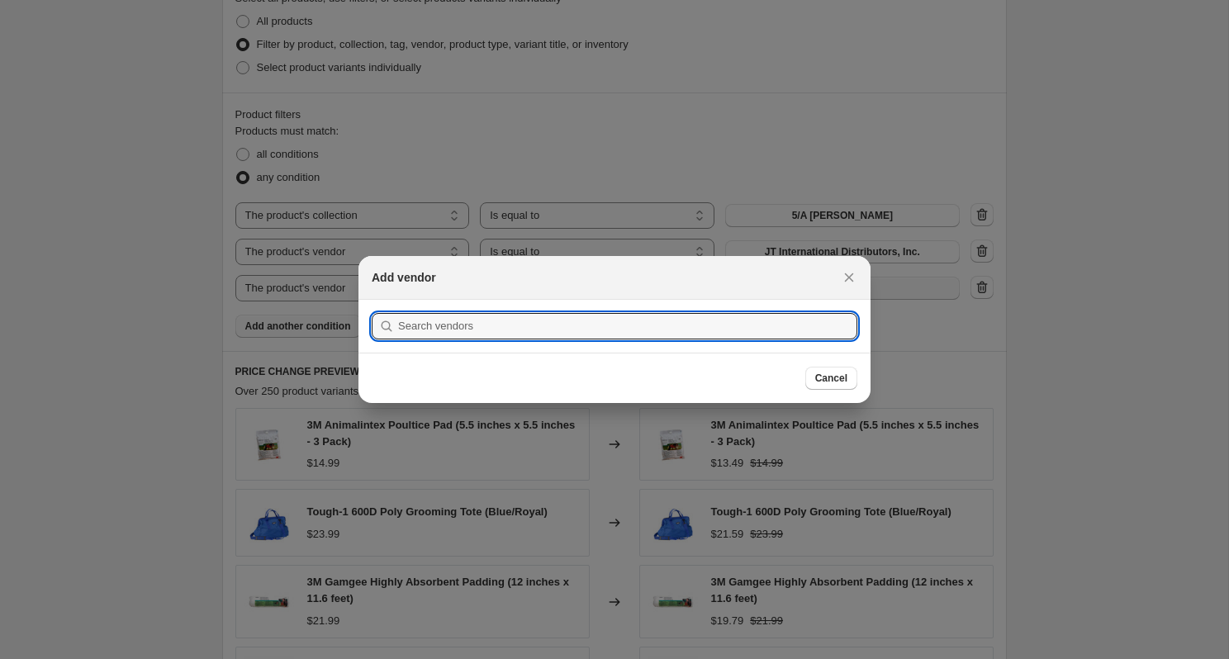
scroll to position [0, 0]
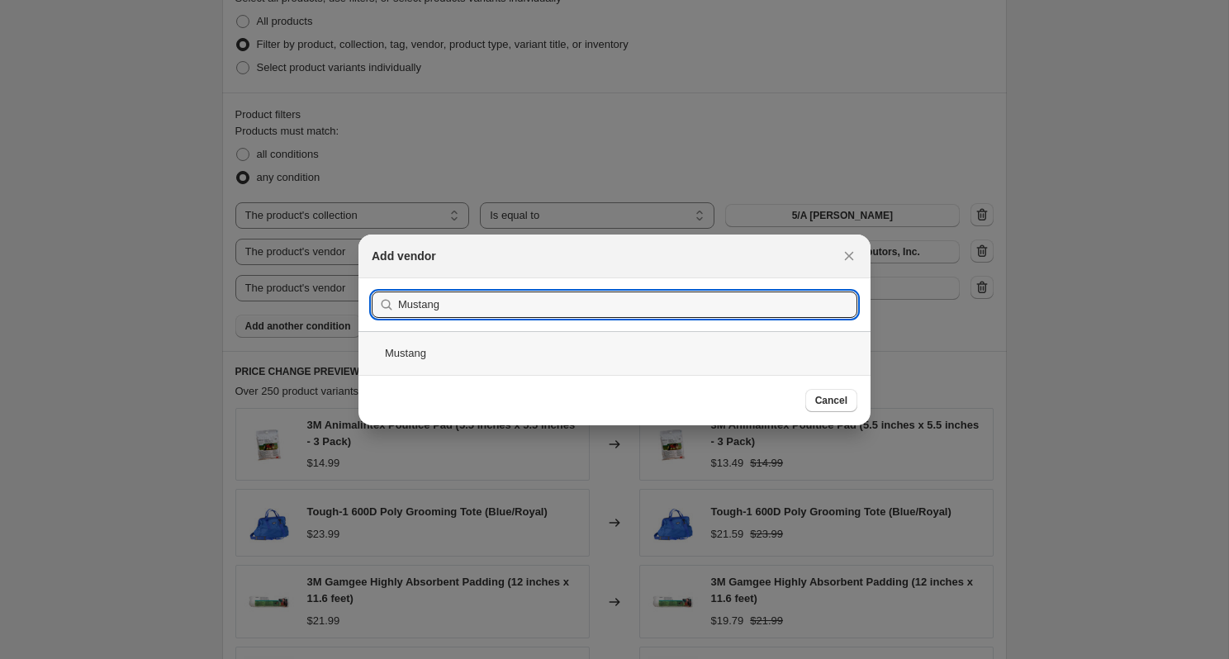
type input "Mustang"
click at [646, 356] on div "Mustang" at bounding box center [614, 353] width 512 height 44
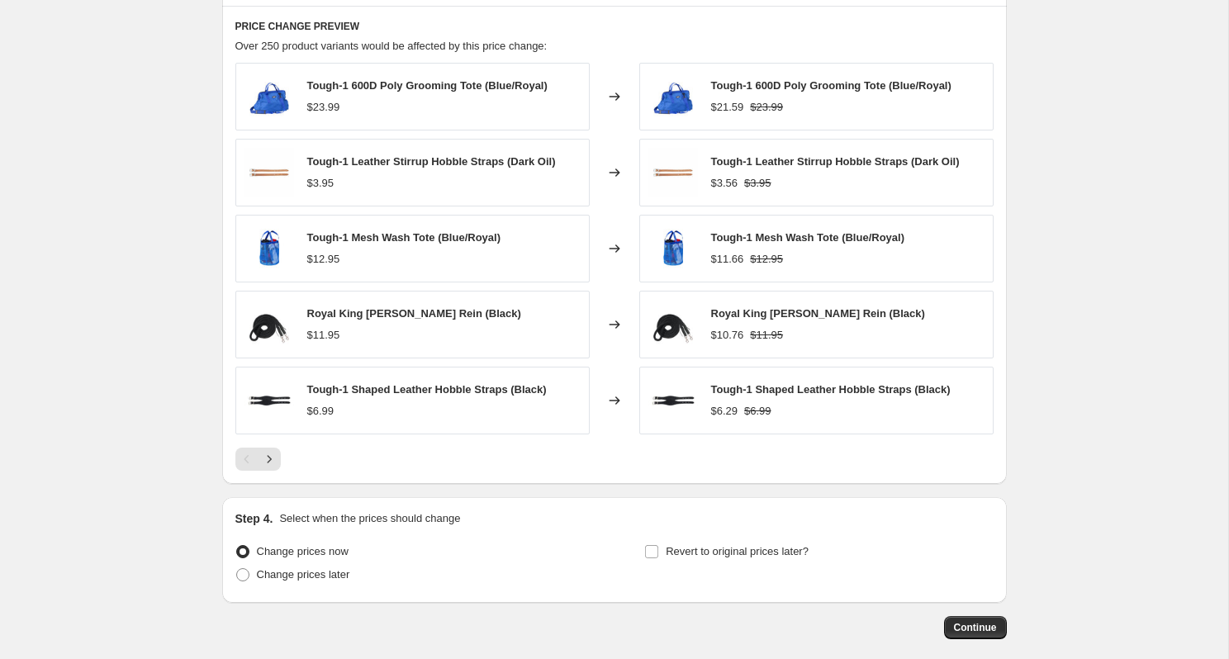
scroll to position [1250, 0]
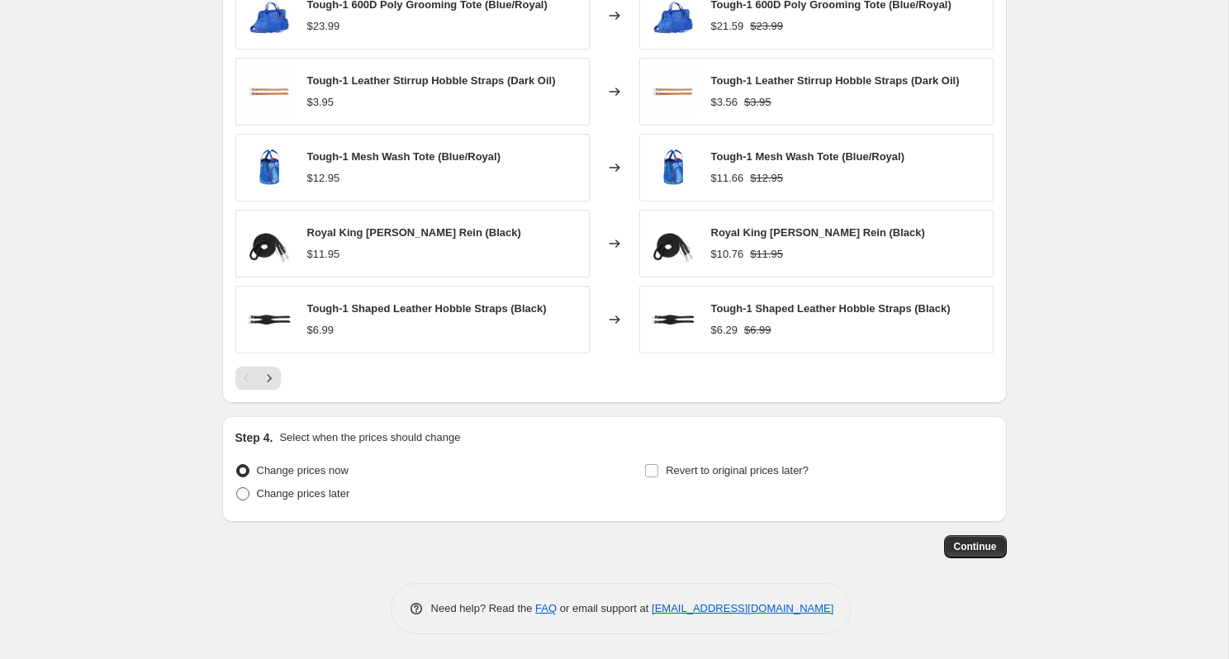
click at [320, 497] on span "Change prices later" at bounding box center [303, 493] width 93 height 12
click at [237, 488] on input "Change prices later" at bounding box center [236, 487] width 1 height 1
radio input "true"
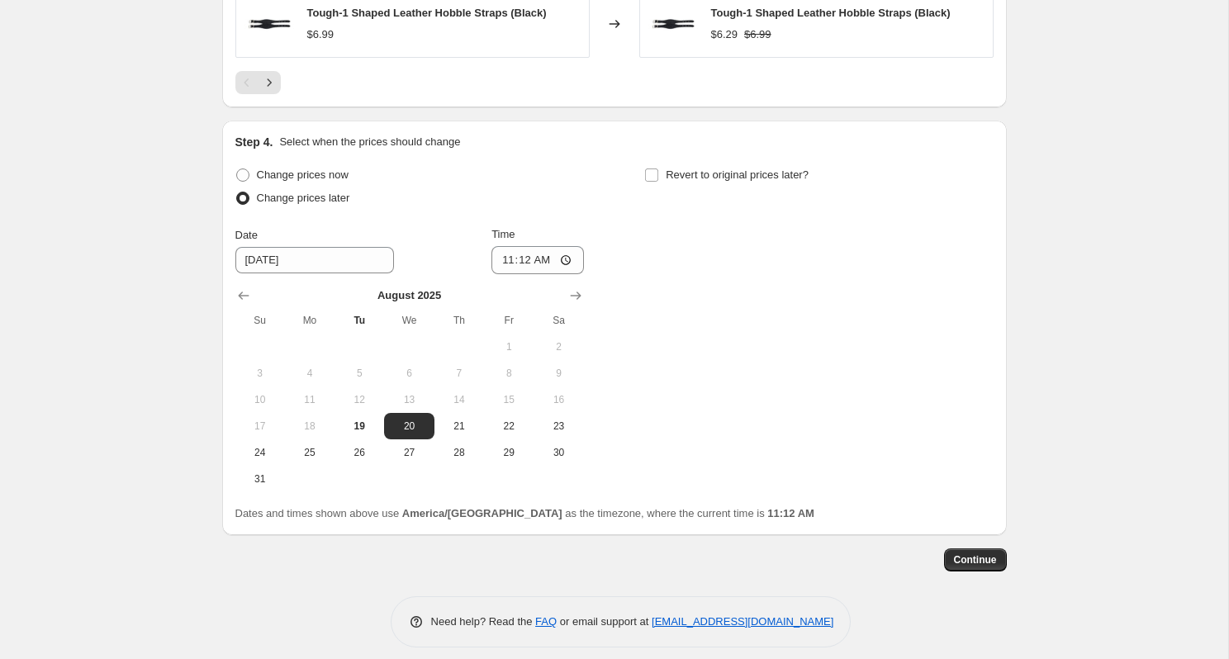
scroll to position [1551, 0]
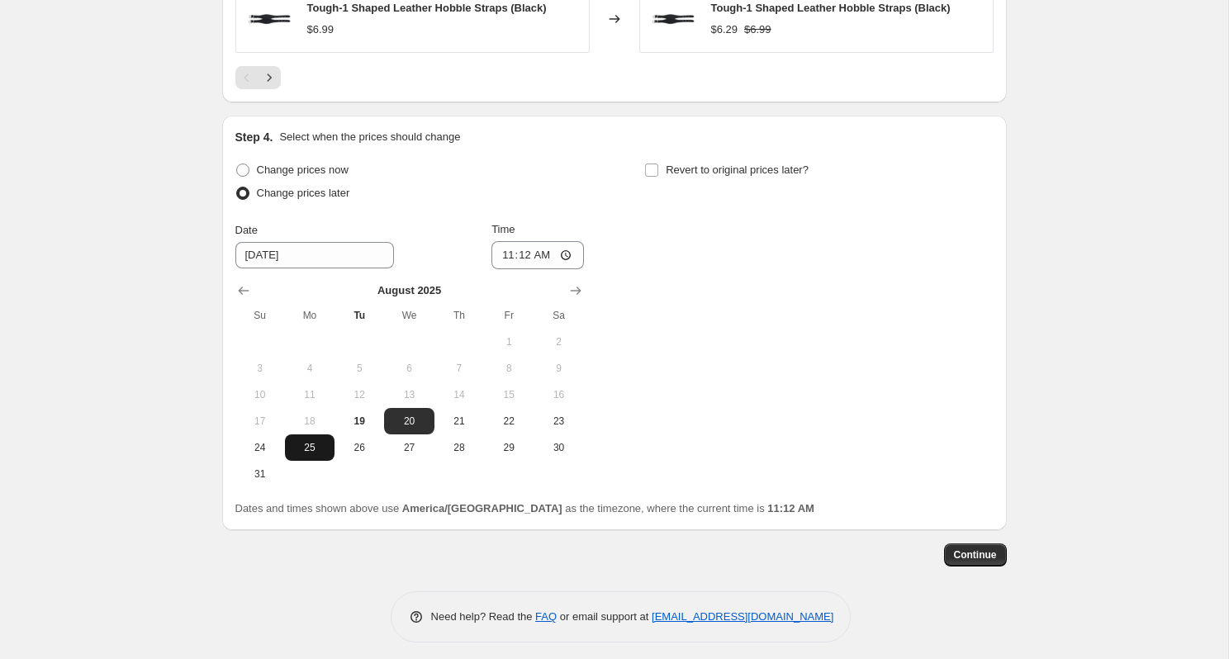
click at [304, 452] on span "25" at bounding box center [310, 447] width 36 height 13
type input "8/25/2025"
click at [537, 257] on input "11:12" at bounding box center [537, 255] width 92 height 28
click at [562, 254] on input "11:12" at bounding box center [537, 255] width 92 height 28
type input "00:01"
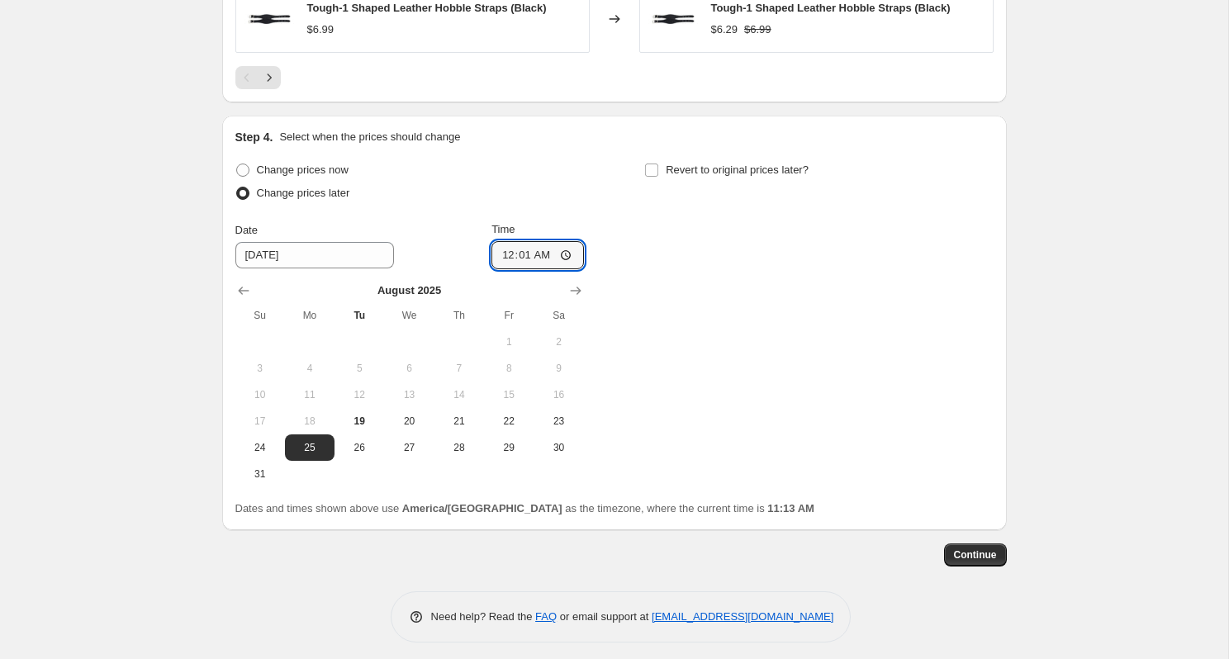
click at [690, 313] on div "Change prices now Change prices later Date 8/25/2025 Time 00:01 August 2025 Su …" at bounding box center [614, 323] width 758 height 329
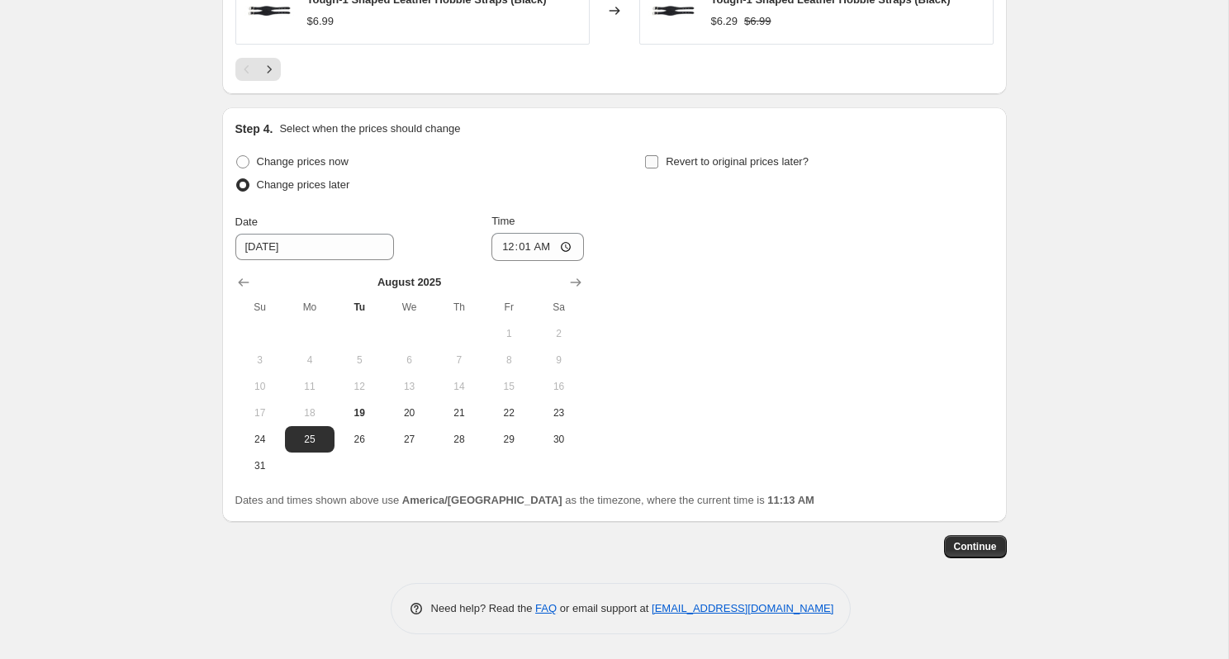
click at [662, 157] on label "Revert to original prices later?" at bounding box center [726, 161] width 164 height 23
click at [658, 157] on input "Revert to original prices later?" at bounding box center [651, 161] width 13 height 13
checkbox input "true"
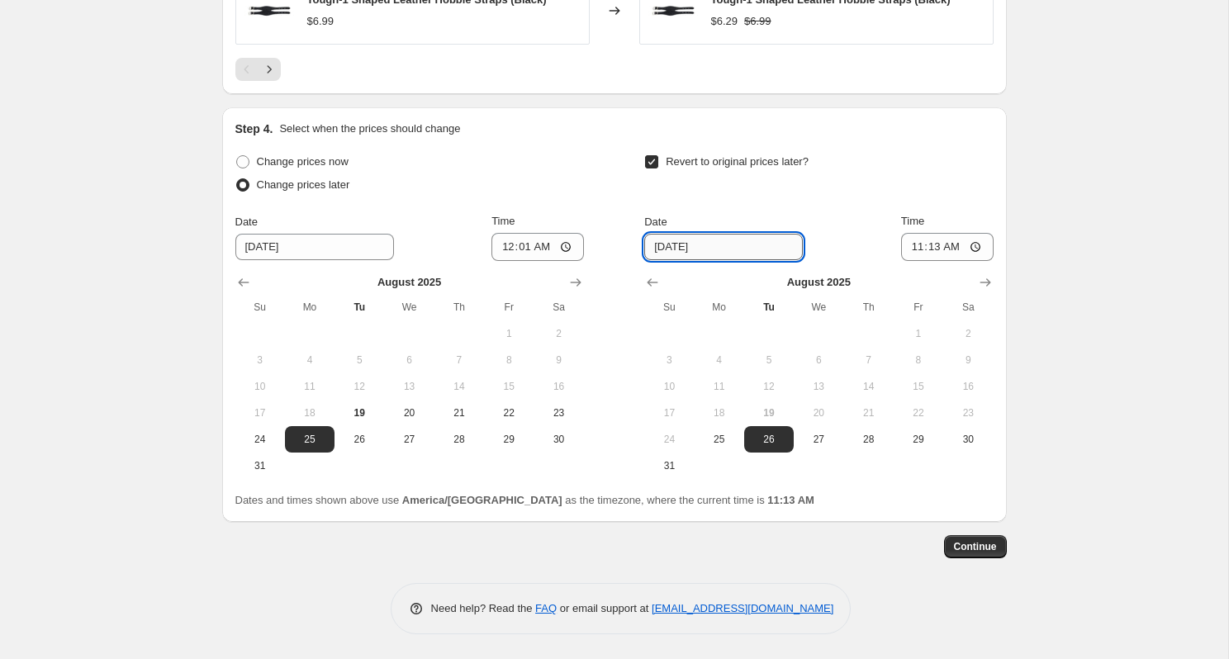
click at [747, 252] on input "8/26/2025" at bounding box center [723, 247] width 159 height 26
click at [984, 282] on icon "Show next month, September 2025" at bounding box center [985, 282] width 17 height 17
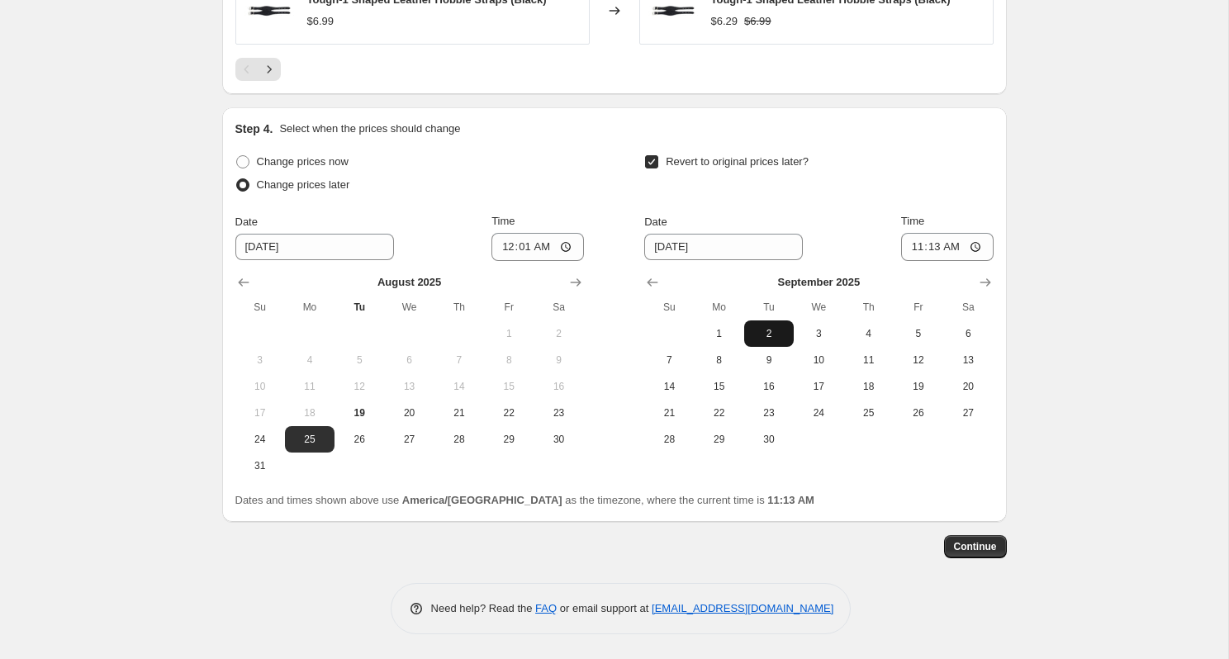
click at [765, 333] on span "2" at bounding box center [769, 333] width 36 height 13
type input "9/2/2025"
click at [967, 244] on input "11:13" at bounding box center [947, 247] width 92 height 28
type input "05:00"
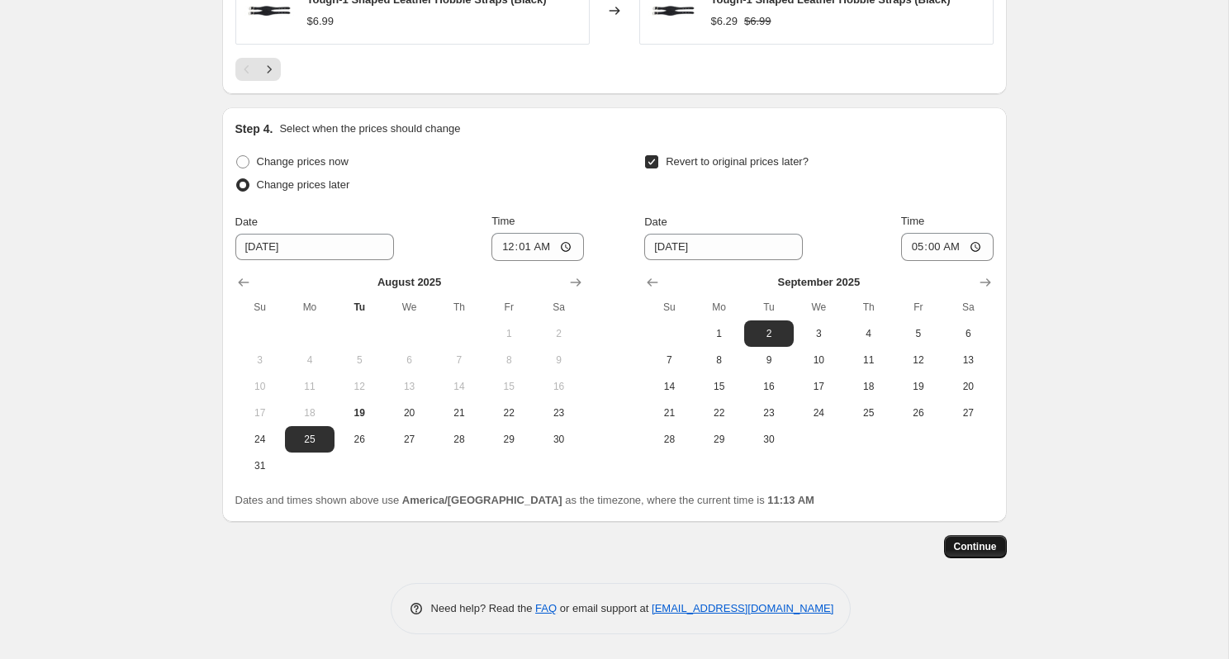
click at [970, 547] on span "Continue" at bounding box center [975, 546] width 43 height 13
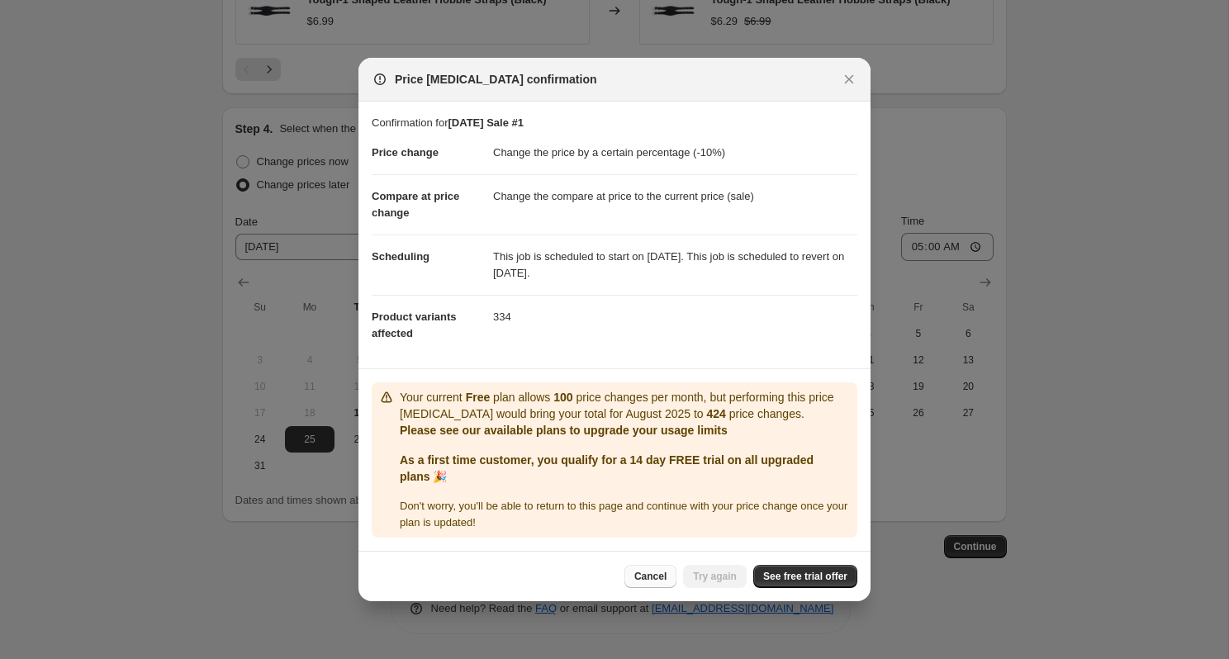
click at [644, 579] on span "Cancel" at bounding box center [650, 576] width 32 height 13
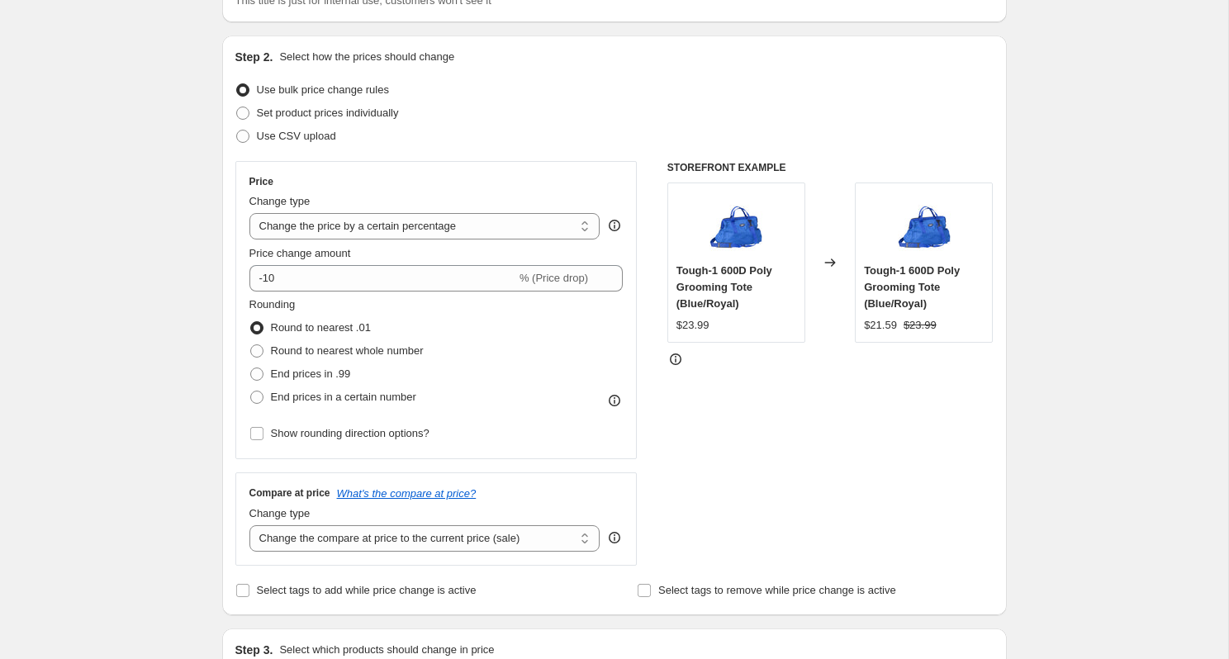
scroll to position [115, 0]
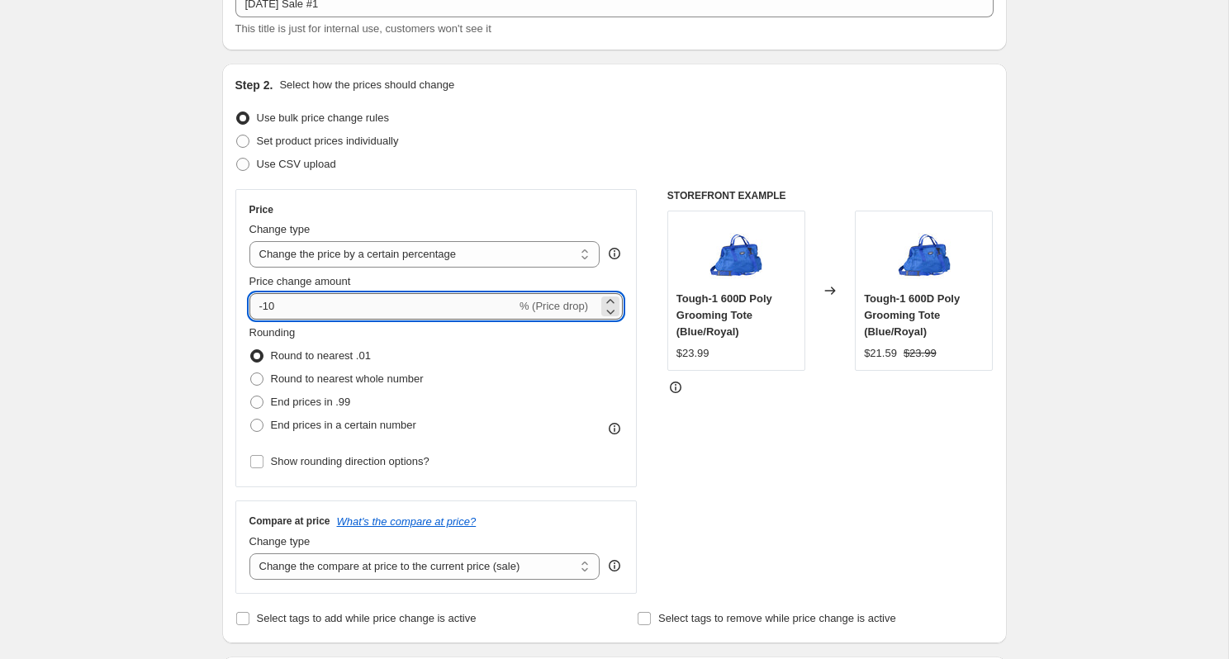
click at [273, 304] on input "-10" at bounding box center [382, 306] width 267 height 26
type input "-20"
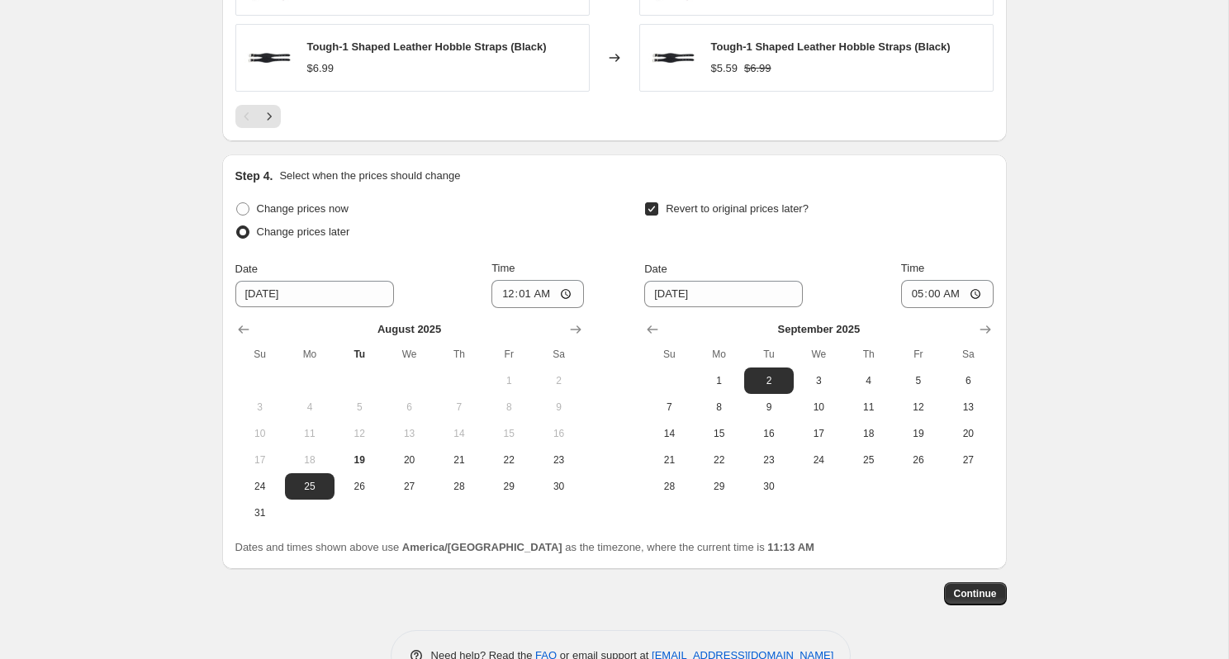
scroll to position [1559, 0]
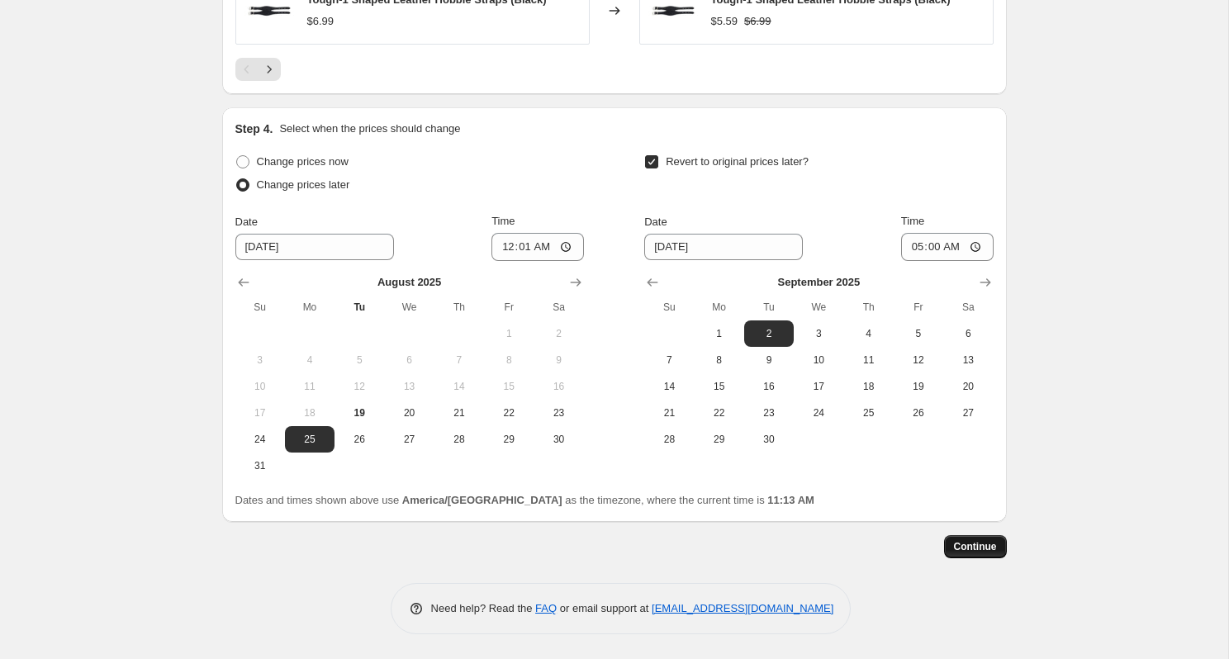
click at [984, 539] on button "Continue" at bounding box center [975, 546] width 63 height 23
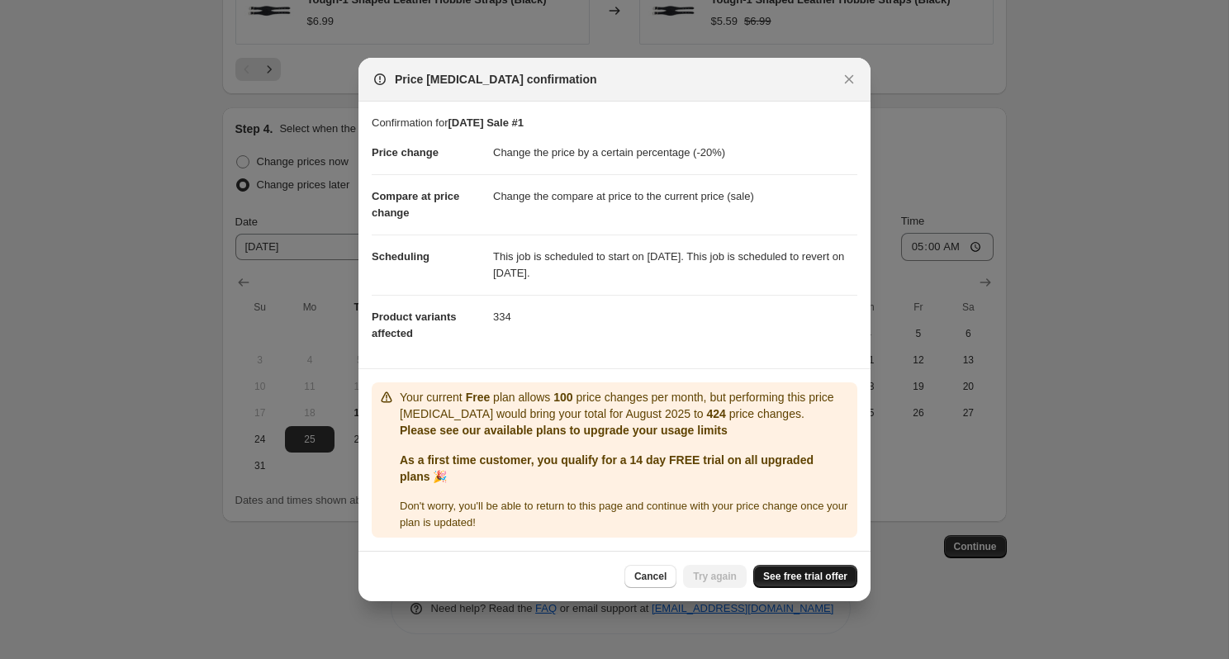
click at [811, 572] on span "See free trial offer" at bounding box center [805, 576] width 84 height 13
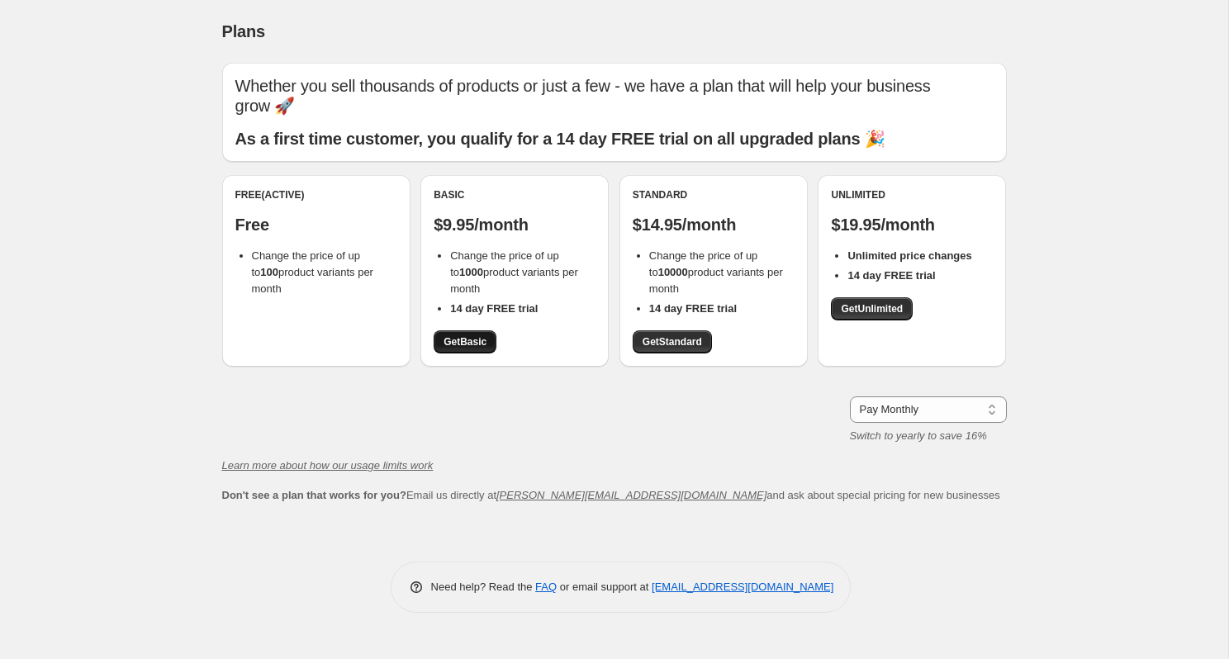
click at [462, 335] on span "Get Basic" at bounding box center [464, 341] width 43 height 13
